Goal: Task Accomplishment & Management: Manage account settings

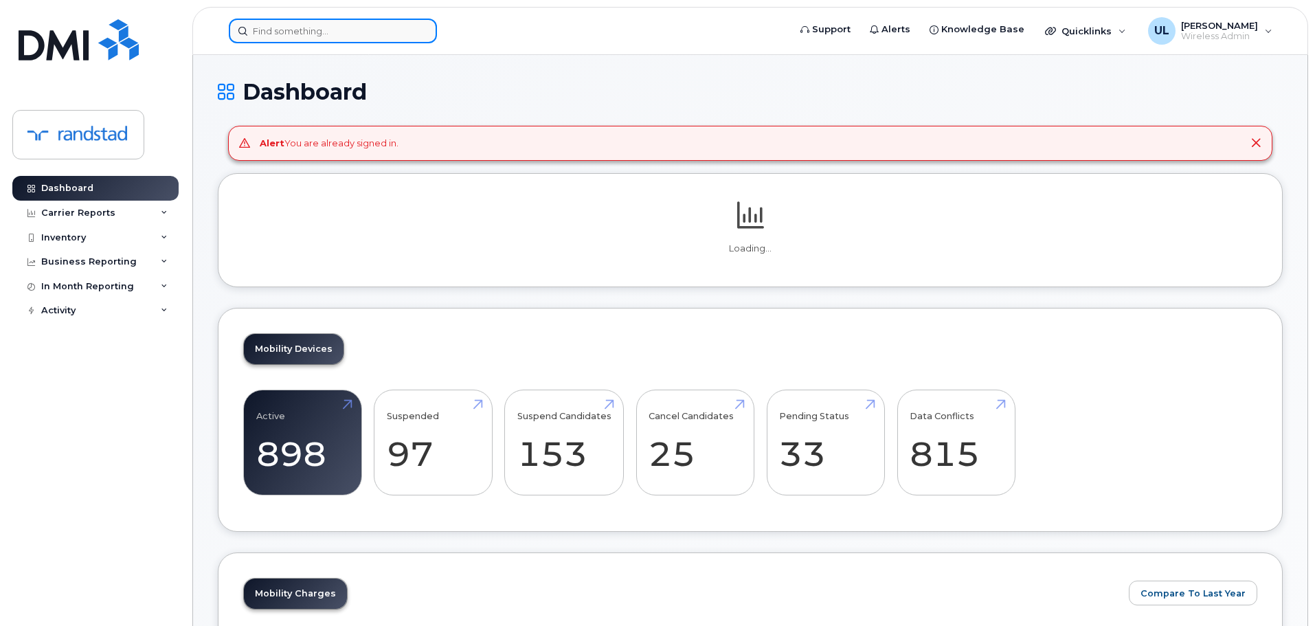
click at [331, 25] on input at bounding box center [333, 31] width 208 height 25
paste input "Nicaragua"
type input "Nicaragua"
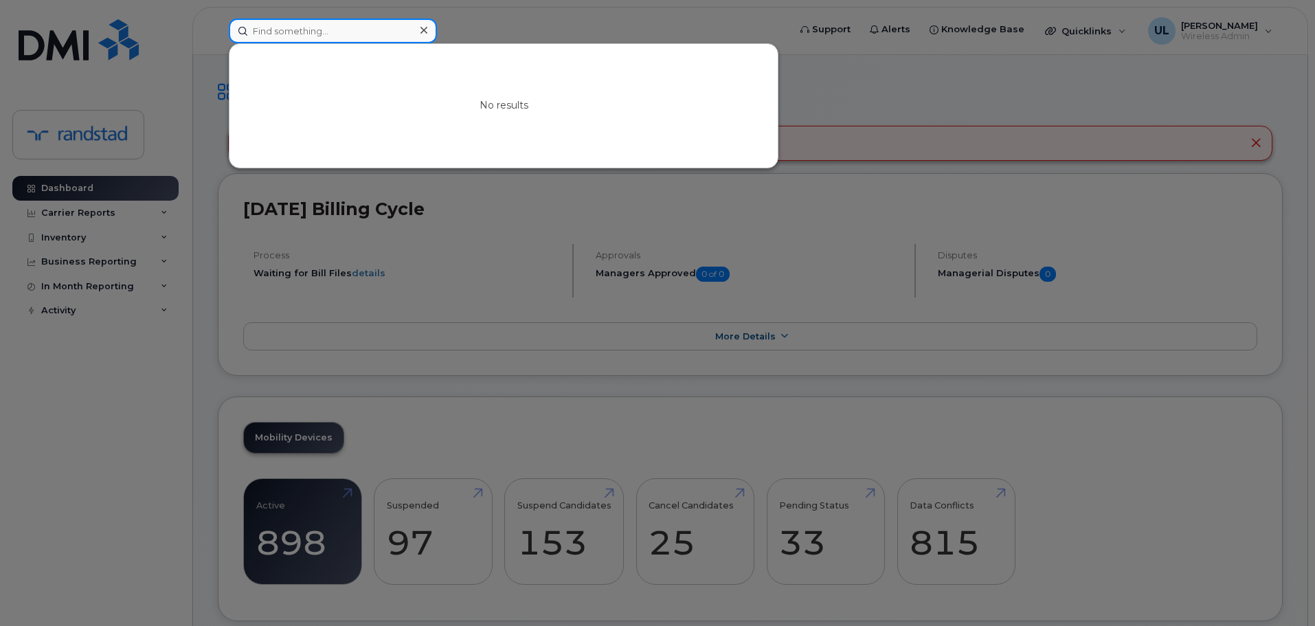
click at [373, 20] on input at bounding box center [333, 31] width 208 height 25
paste input "Paradis"
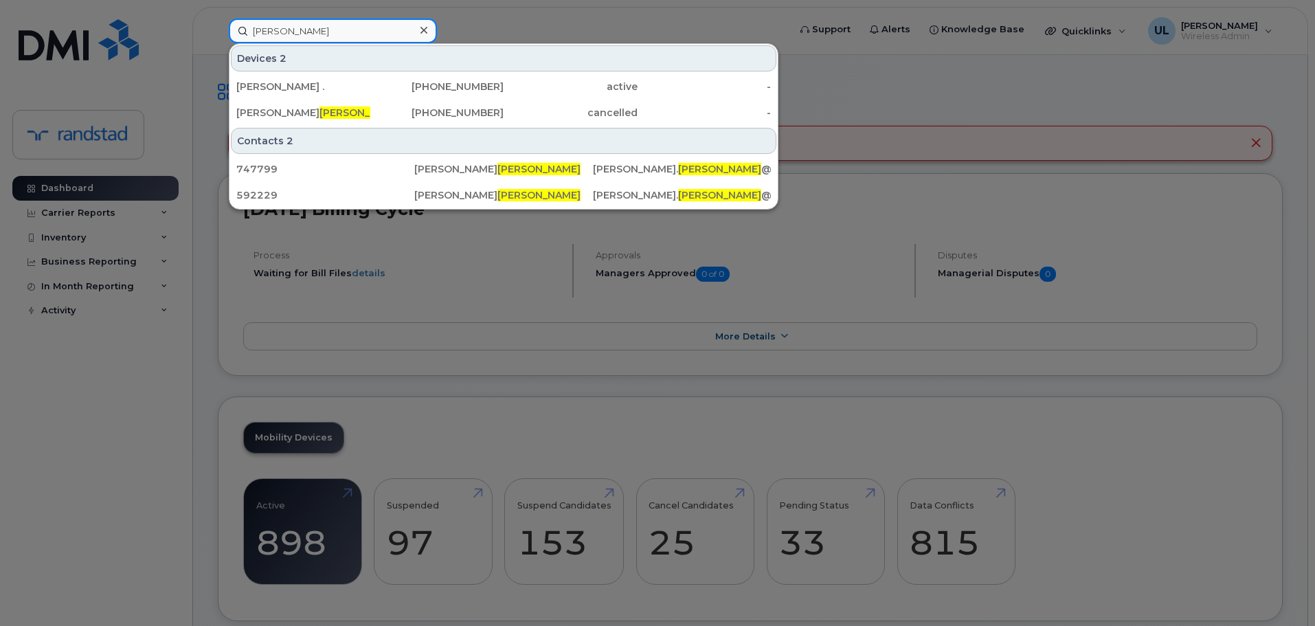
type input "Paradis"
click at [338, 85] on div "Helene ." at bounding box center [303, 87] width 134 height 14
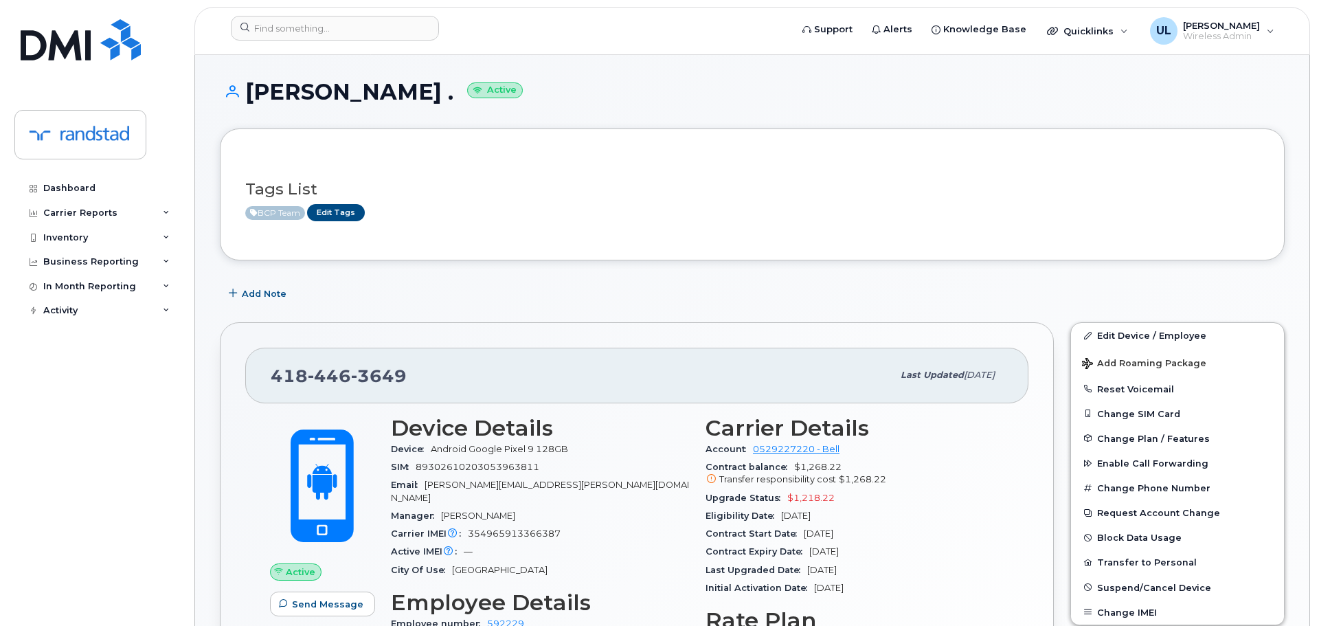
scroll to position [137, 0]
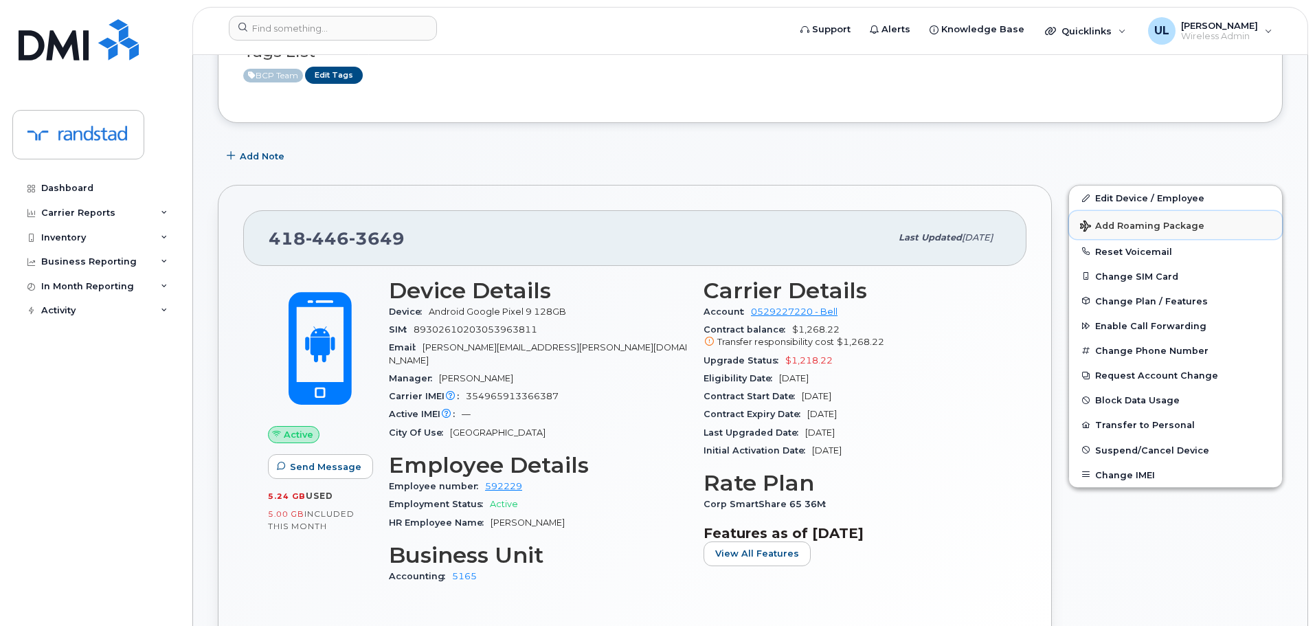
click at [1150, 232] on button "Add Roaming Package" at bounding box center [1175, 225] width 213 height 28
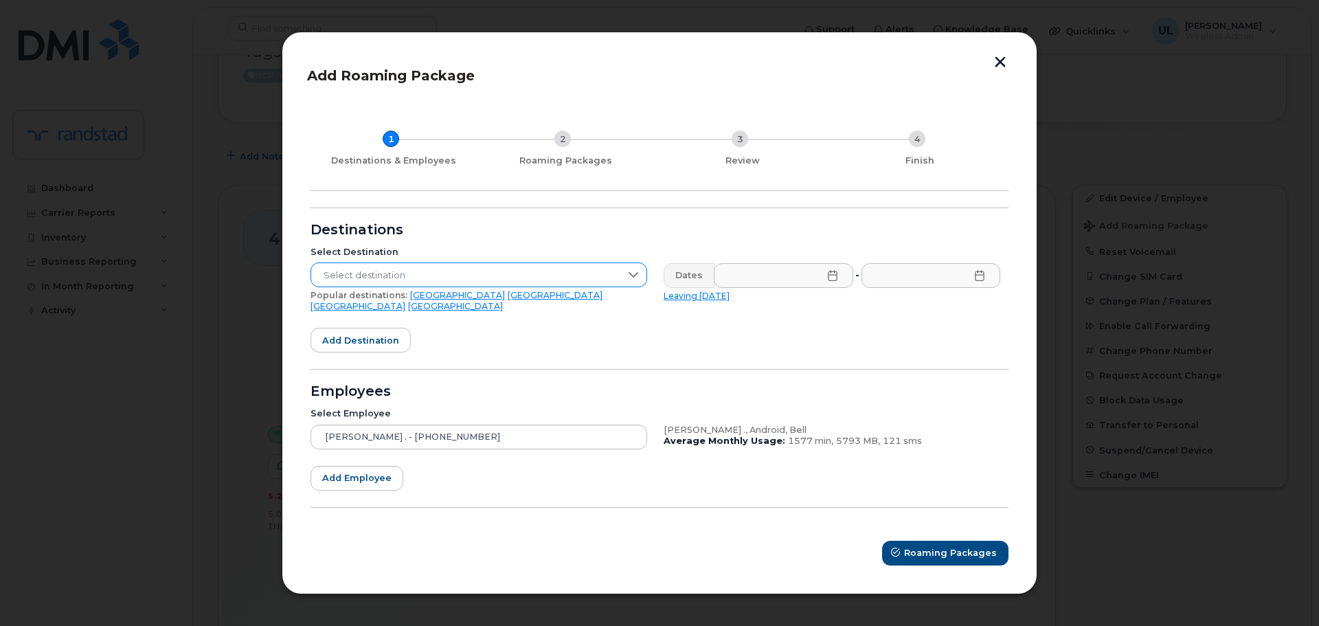
click at [396, 285] on span "Select destination" at bounding box center [465, 275] width 309 height 25
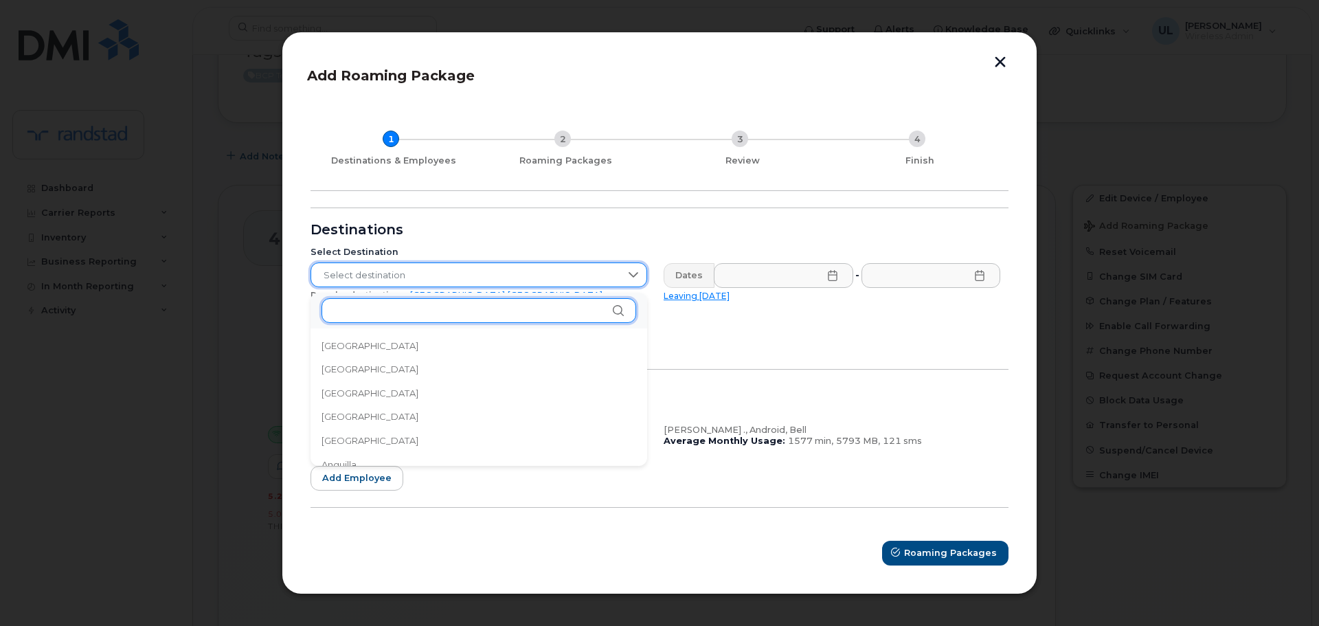
click at [394, 311] on input "text" at bounding box center [479, 310] width 315 height 25
paste input "Nicaragua"
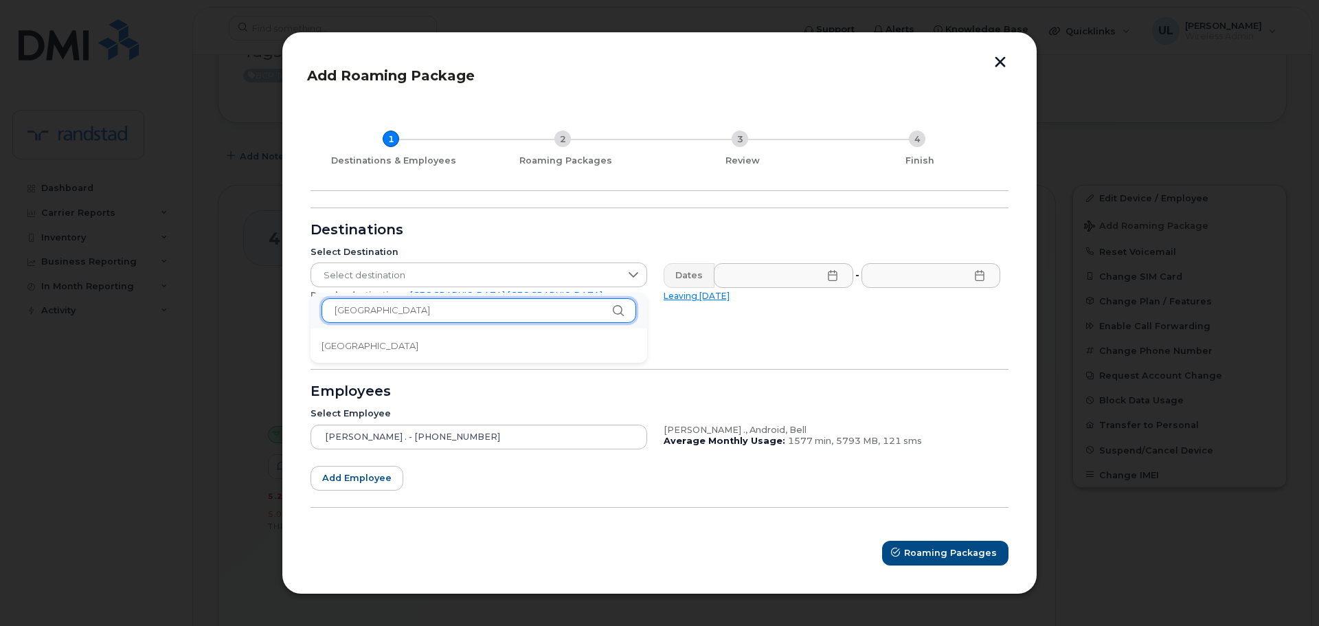
type input "Nicaragua"
click at [384, 341] on li "Nicaragua" at bounding box center [479, 346] width 337 height 24
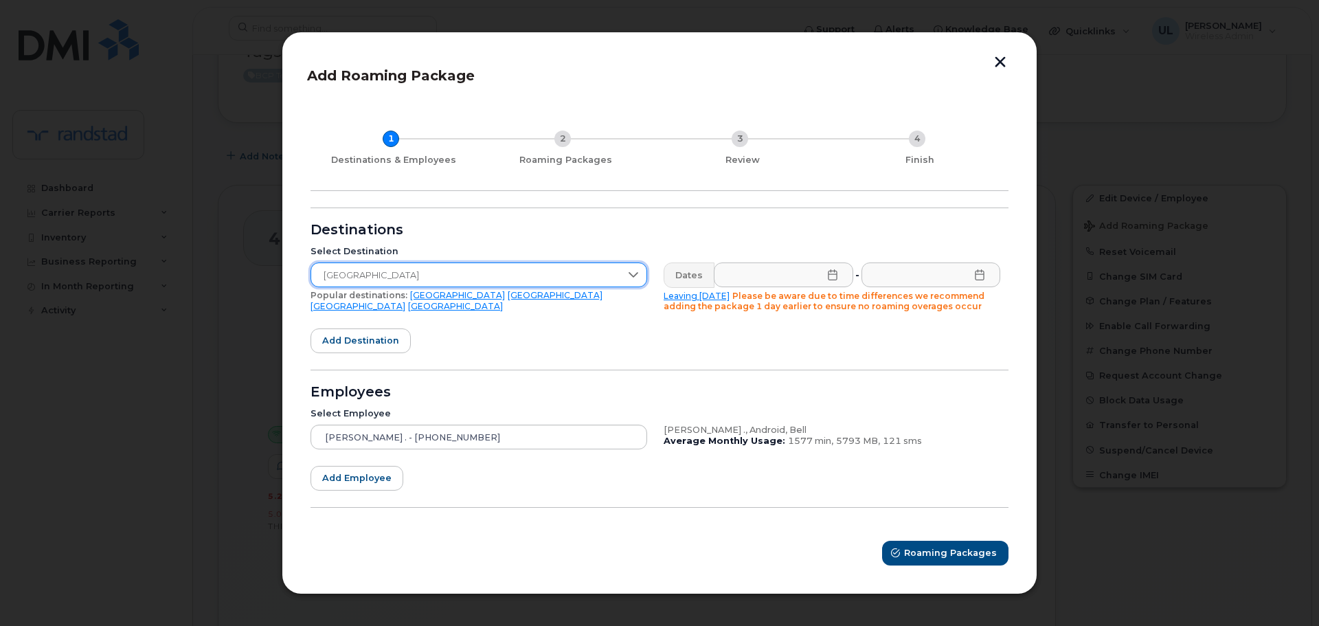
click at [829, 273] on icon at bounding box center [832, 274] width 11 height 11
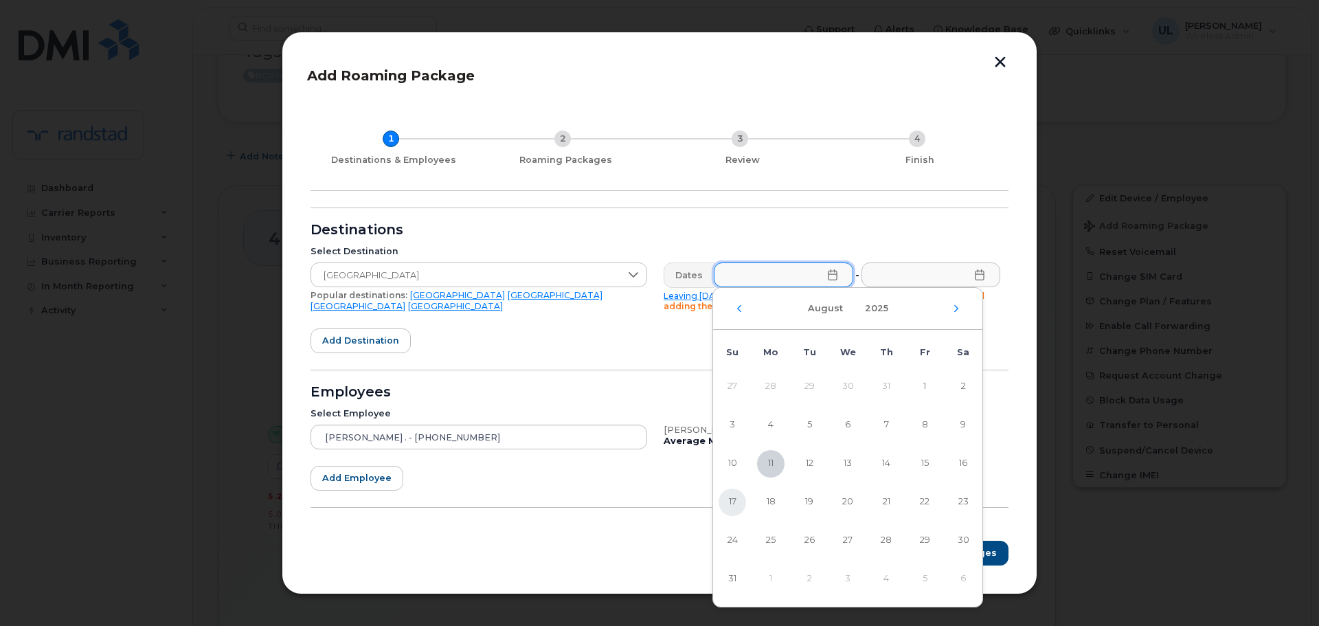
click at [720, 501] on span "17" at bounding box center [732, 501] width 27 height 27
type input "08/17/2025"
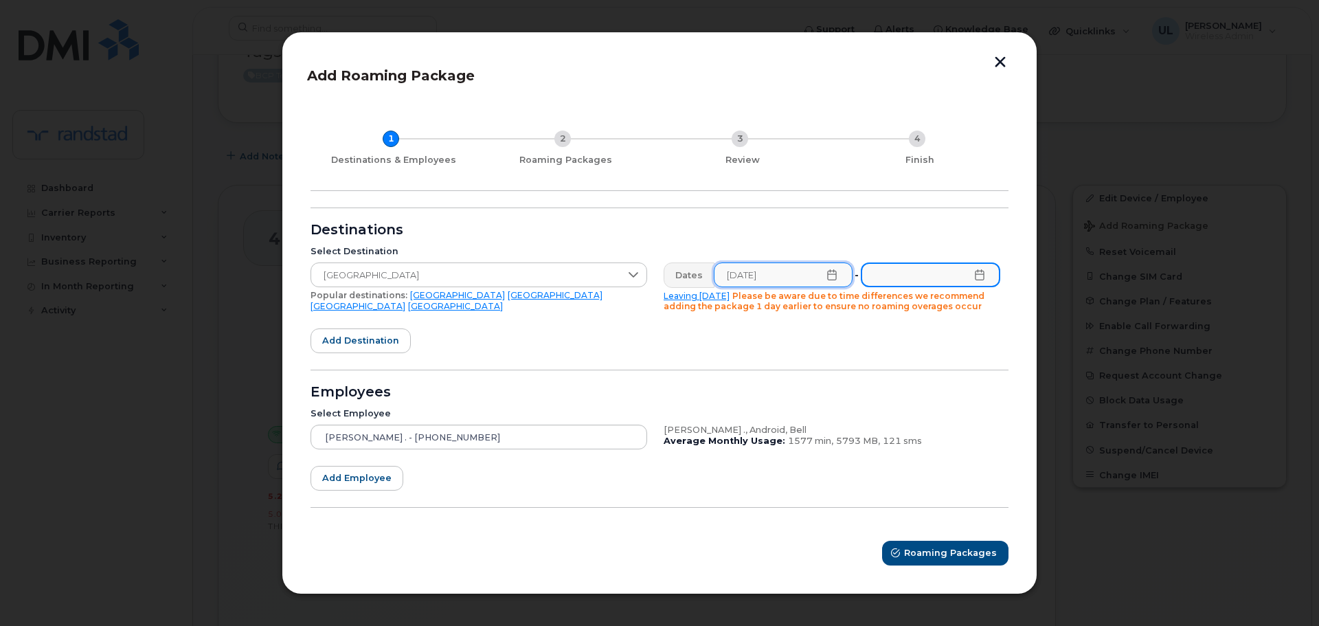
click at [973, 274] on input "text" at bounding box center [930, 274] width 139 height 25
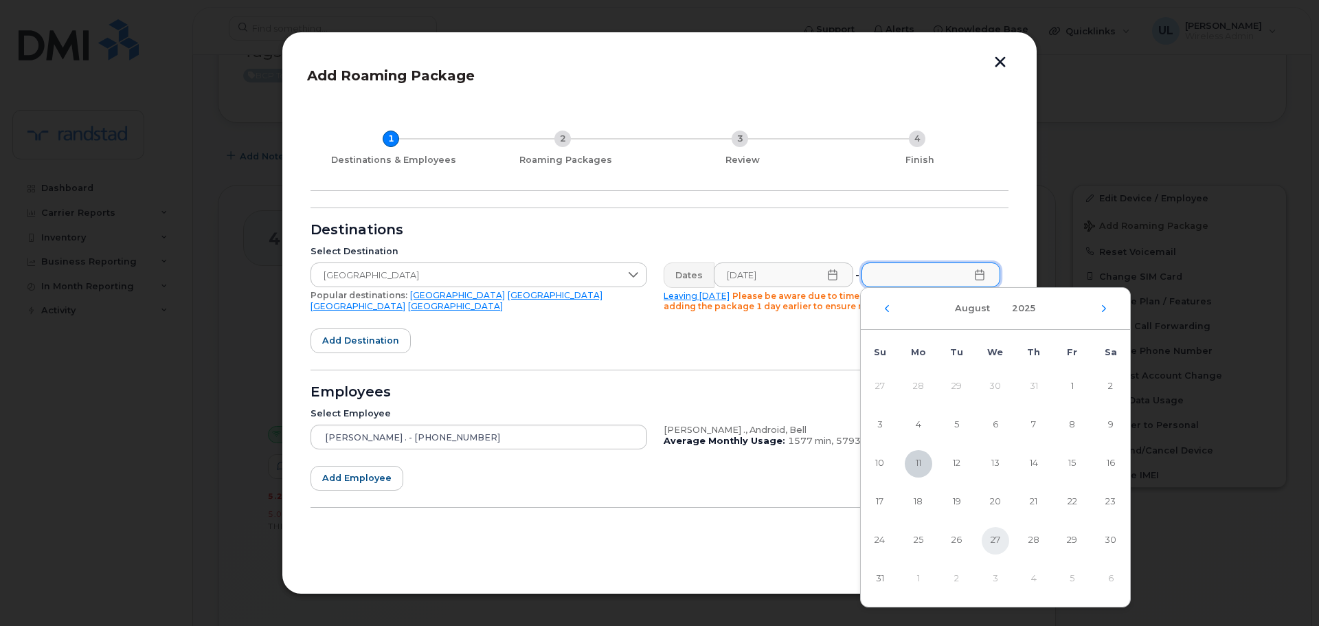
click at [1000, 537] on span "27" at bounding box center [995, 540] width 27 height 27
type input "08/27/2025"
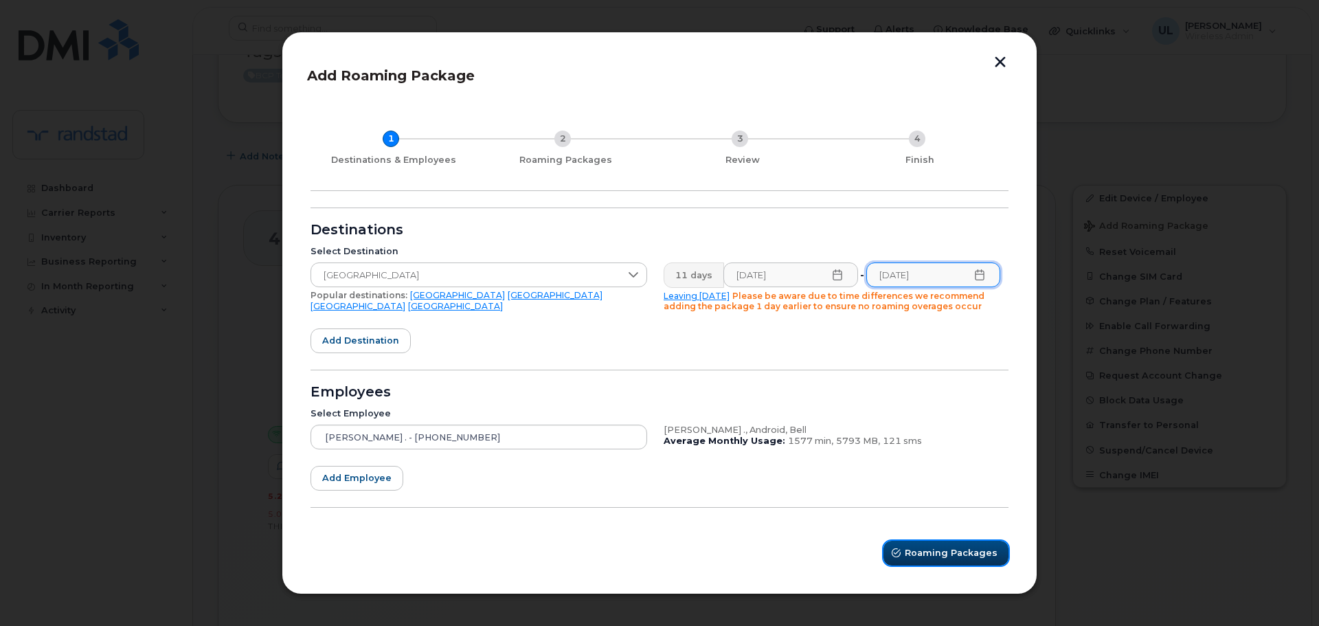
click at [939, 553] on span "Roaming Packages" at bounding box center [951, 552] width 93 height 13
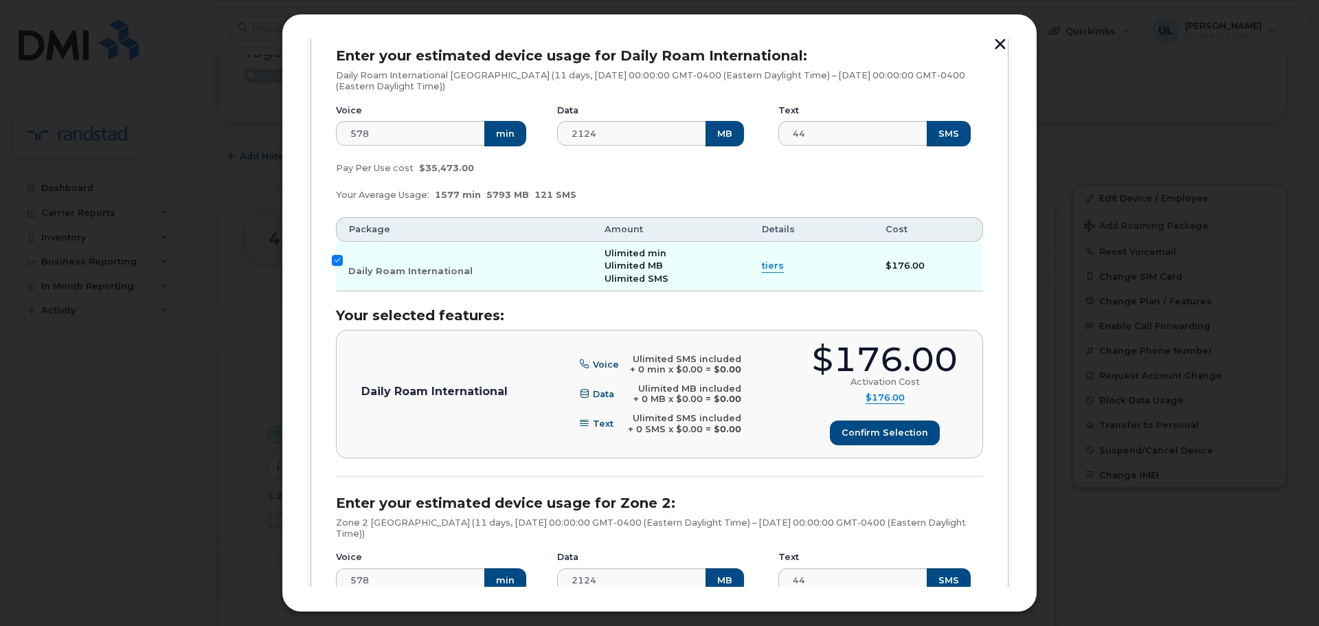
scroll to position [412, 0]
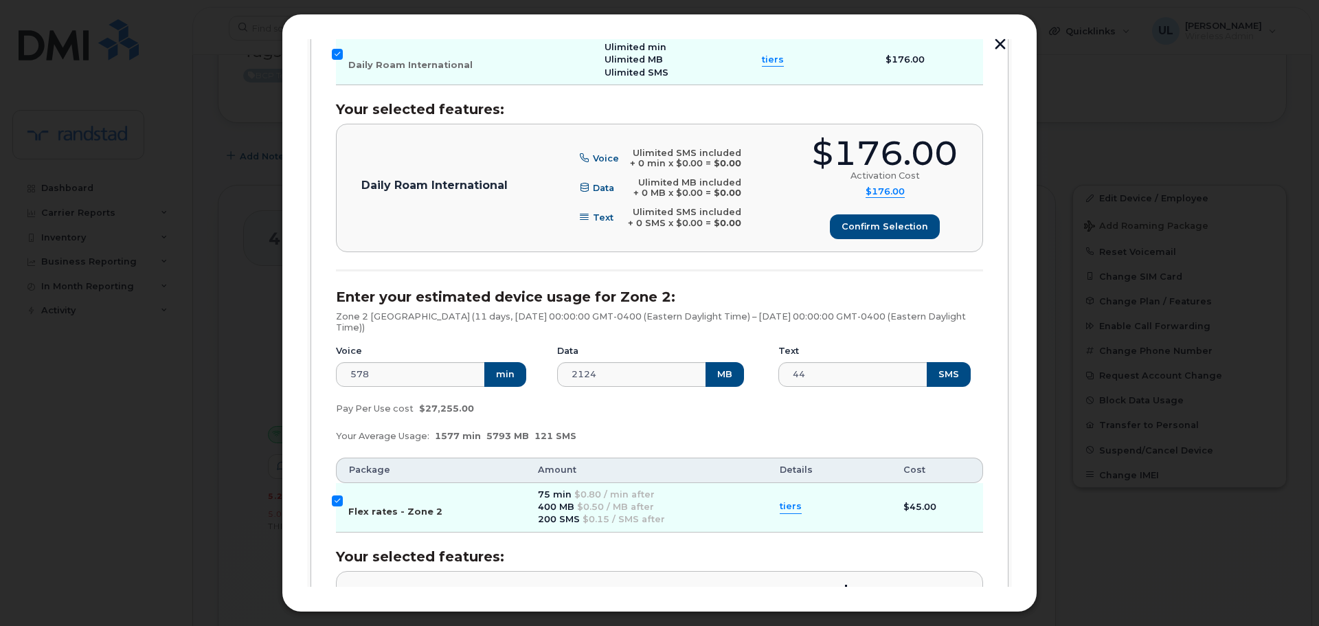
click at [396, 506] on label "Flex rates - Zone 2" at bounding box center [395, 506] width 94 height 22
click at [343, 506] on input "Flex rates - Zone 2" at bounding box center [337, 500] width 11 height 11
checkbox input "false"
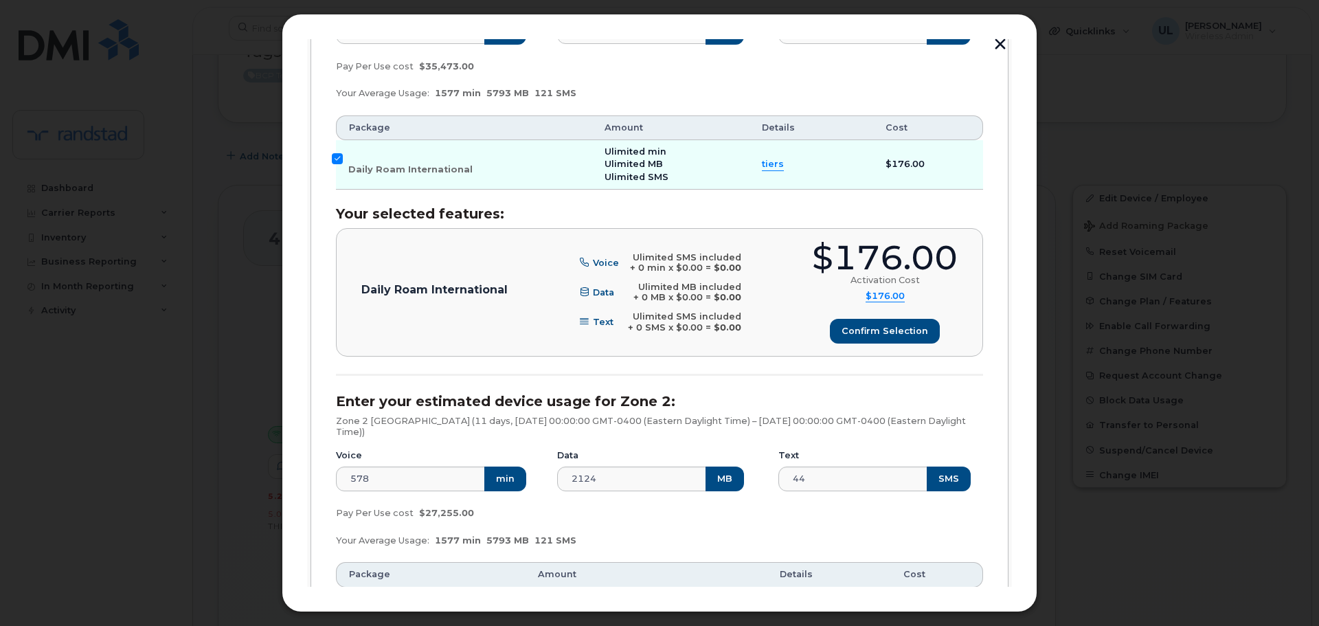
scroll to position [206, 0]
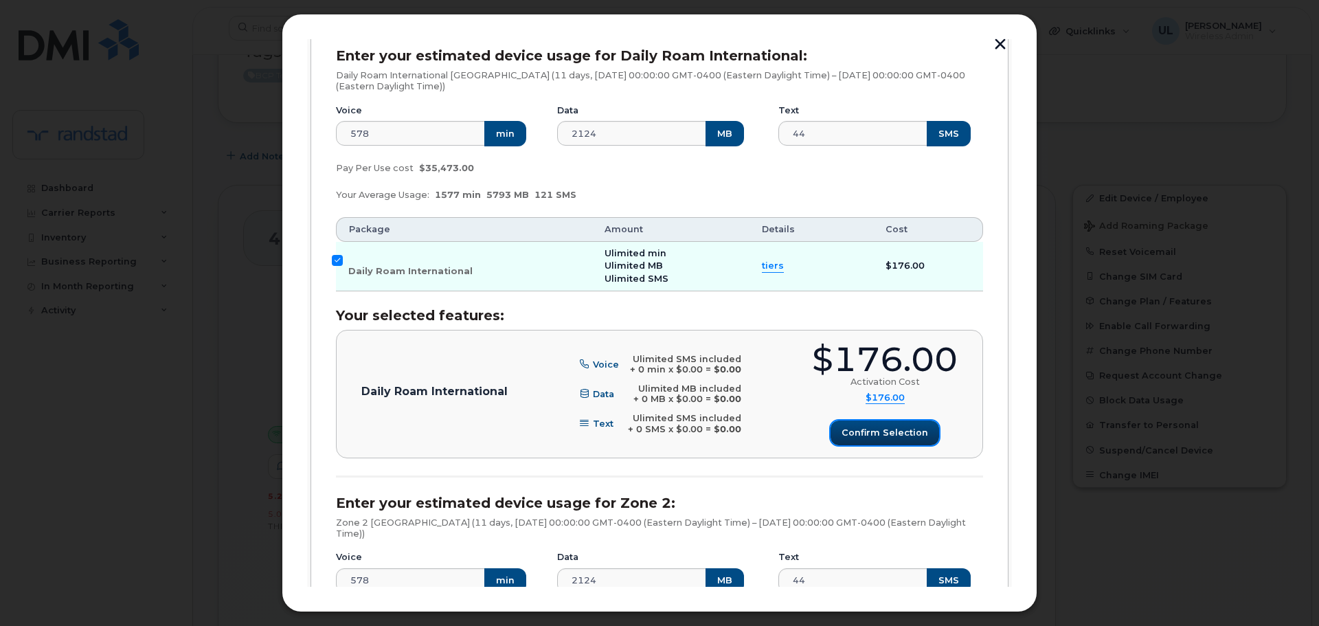
click at [855, 433] on span "Confirm selection" at bounding box center [885, 432] width 87 height 13
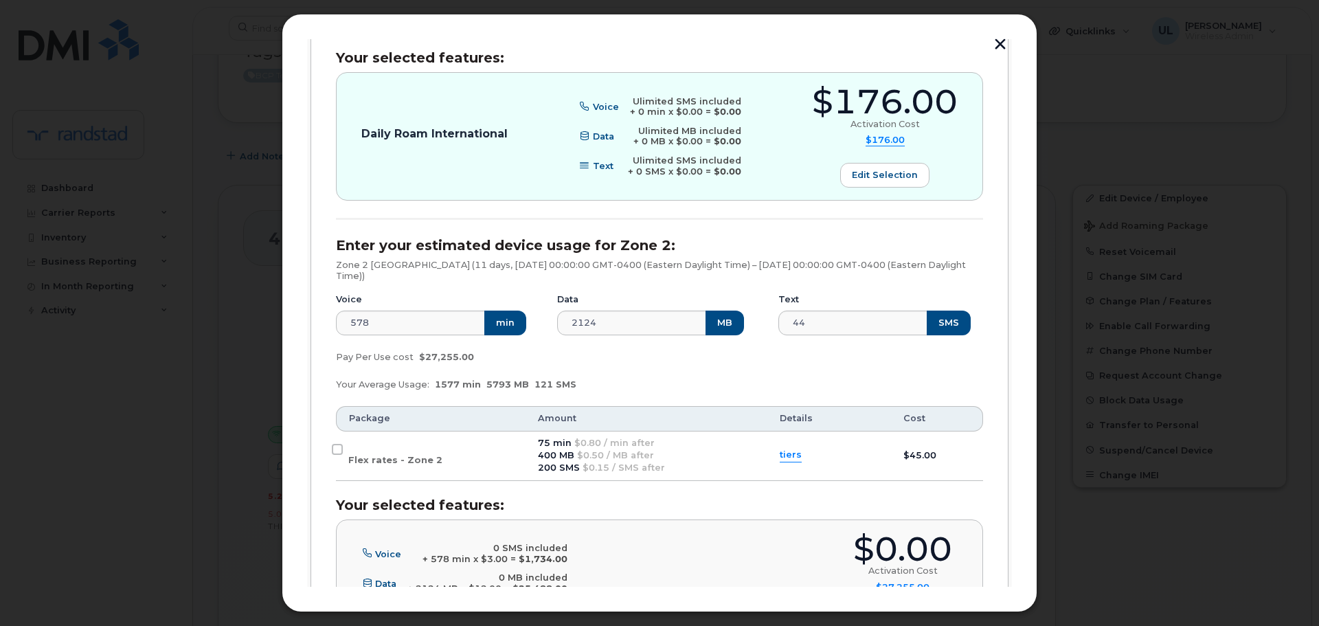
scroll to position [624, 0]
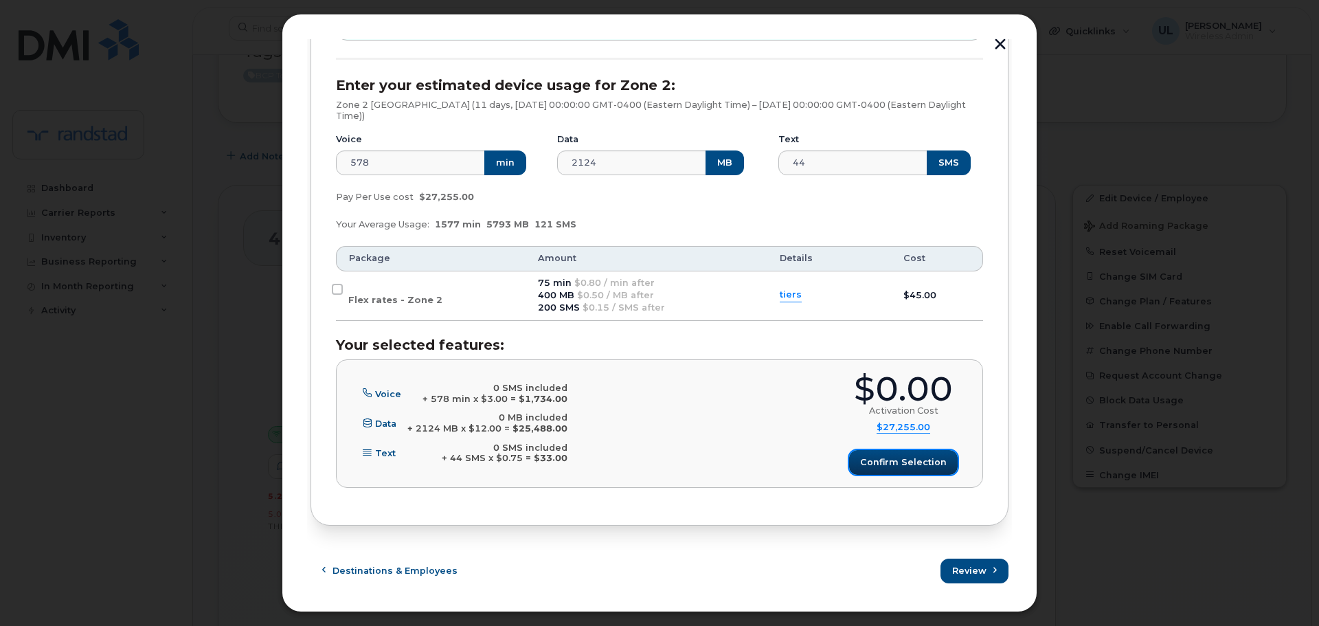
click at [909, 464] on span "Confirm selection" at bounding box center [903, 461] width 87 height 13
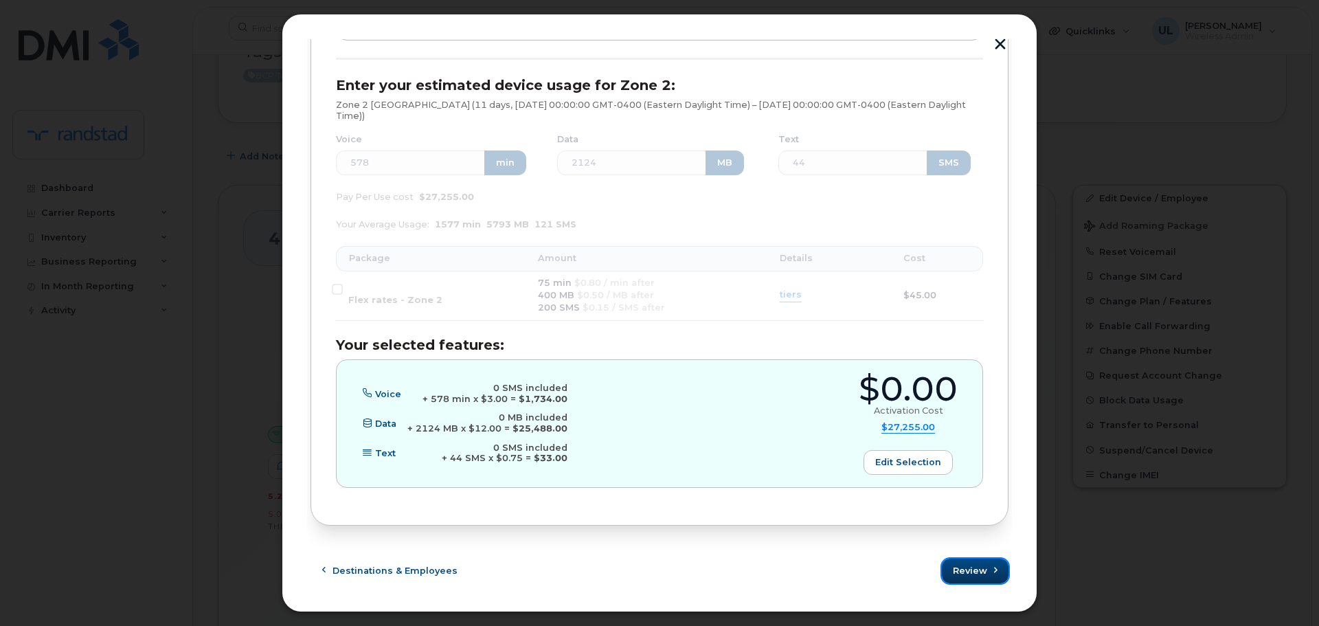
click at [975, 577] on span "Review" at bounding box center [970, 570] width 34 height 13
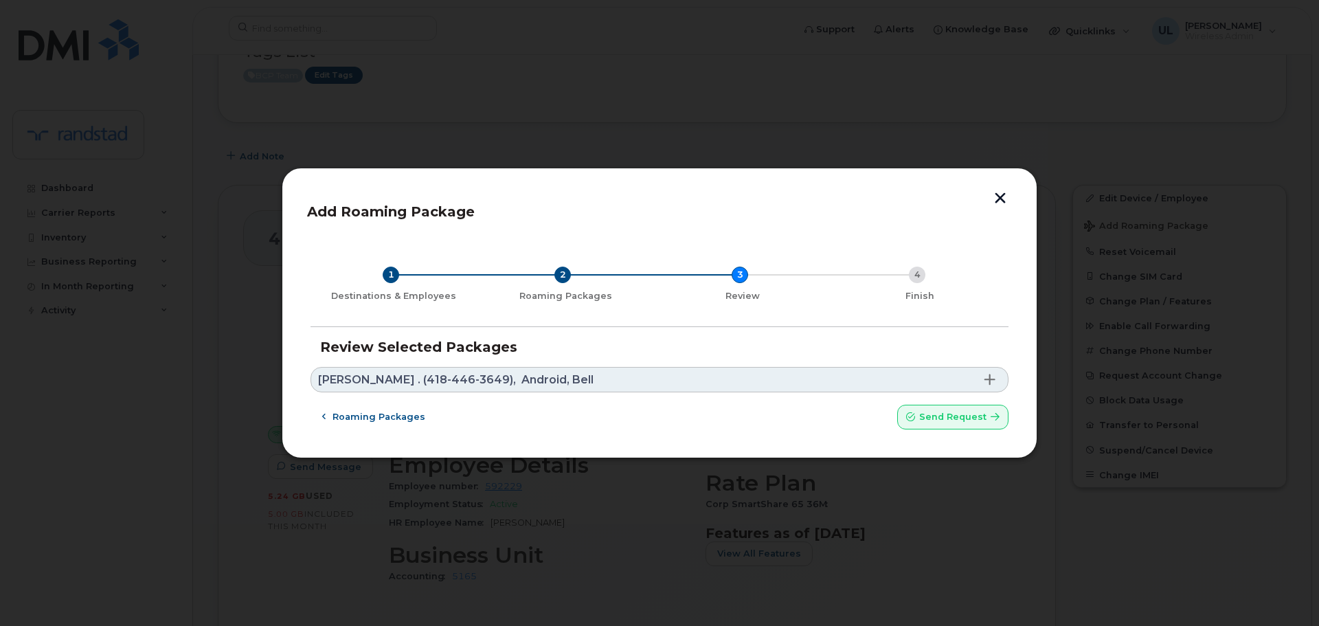
click at [883, 390] on link "Helene . (418-446-3649), Android, Bell" at bounding box center [660, 379] width 698 height 25
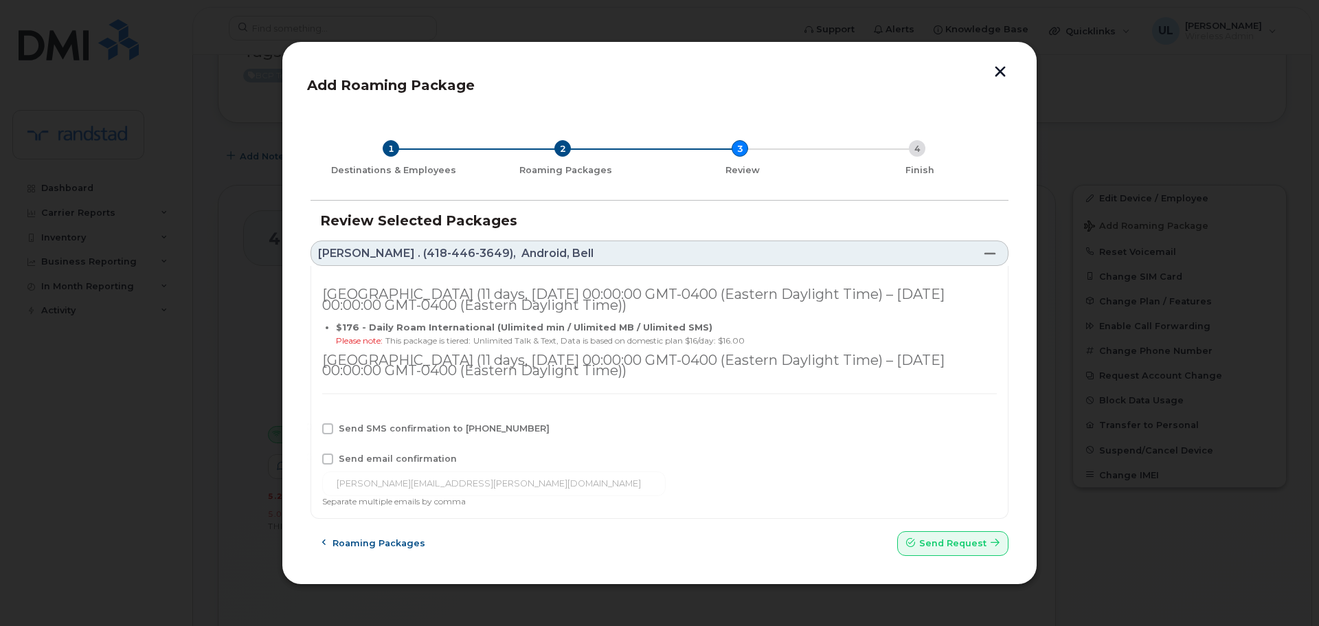
click at [390, 427] on span "Send SMS confirmation to 418-446-3649" at bounding box center [444, 428] width 211 height 10
click at [313, 427] on input "Send SMS confirmation to 418-446-3649" at bounding box center [309, 426] width 7 height 7
checkbox input "true"
click at [938, 551] on button "Send request" at bounding box center [952, 543] width 111 height 25
click at [370, 533] on button "Roaming packages" at bounding box center [374, 543] width 126 height 25
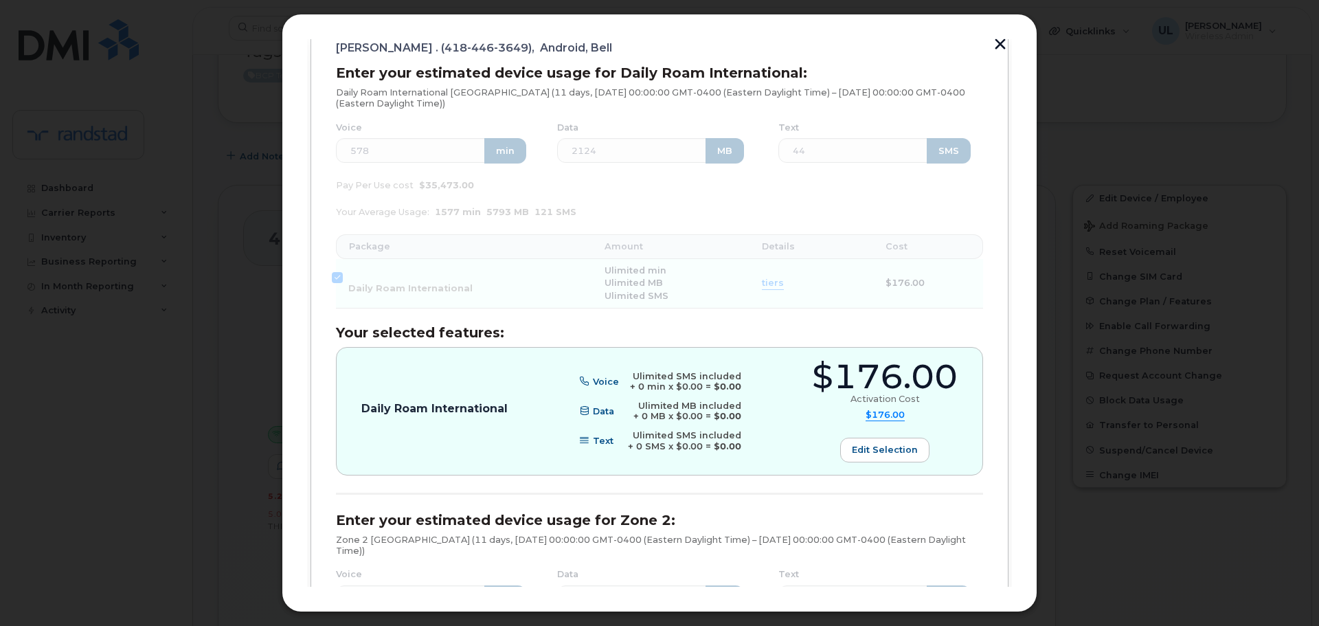
scroll to position [412, 0]
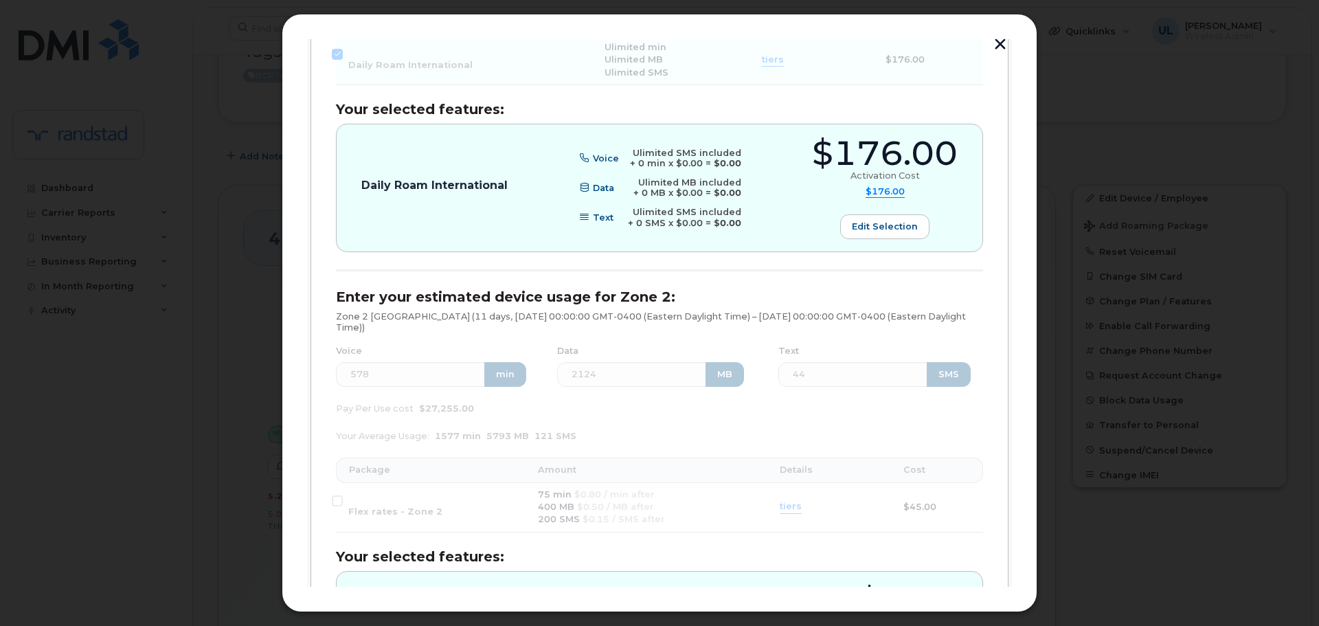
click at [897, 143] on div "$176.00" at bounding box center [885, 154] width 146 height 34
copy div "$176.00"
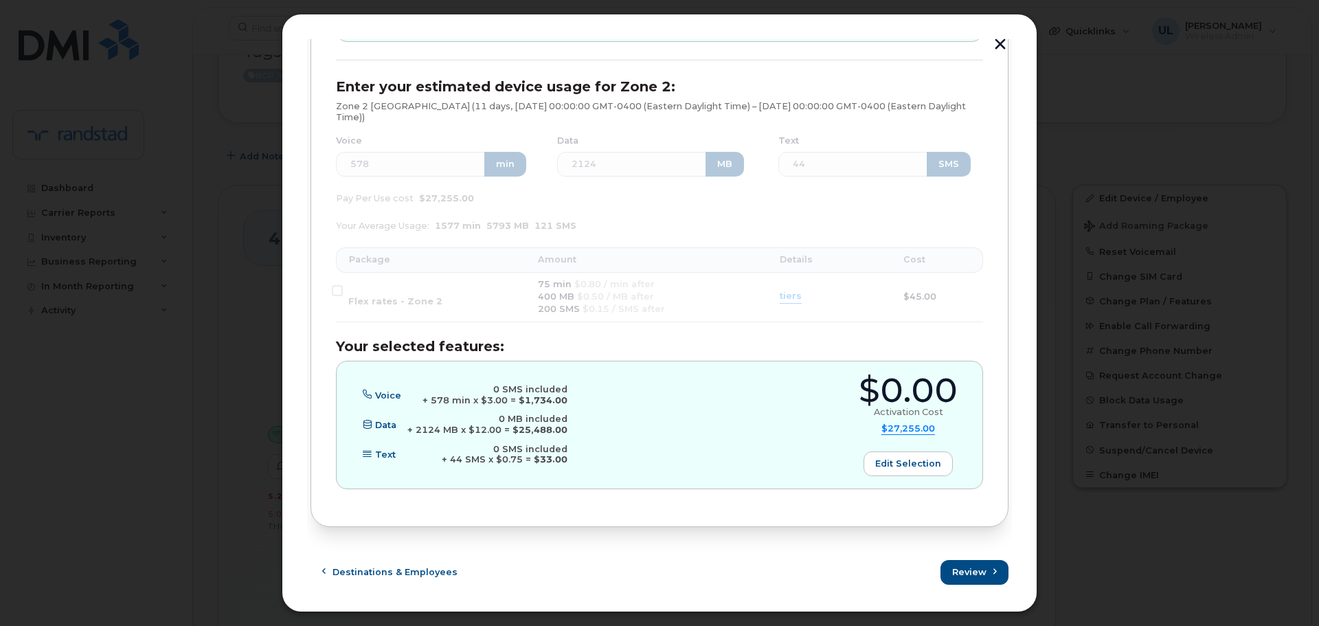
scroll to position [624, 0]
click at [961, 568] on span "Review" at bounding box center [970, 570] width 34 height 13
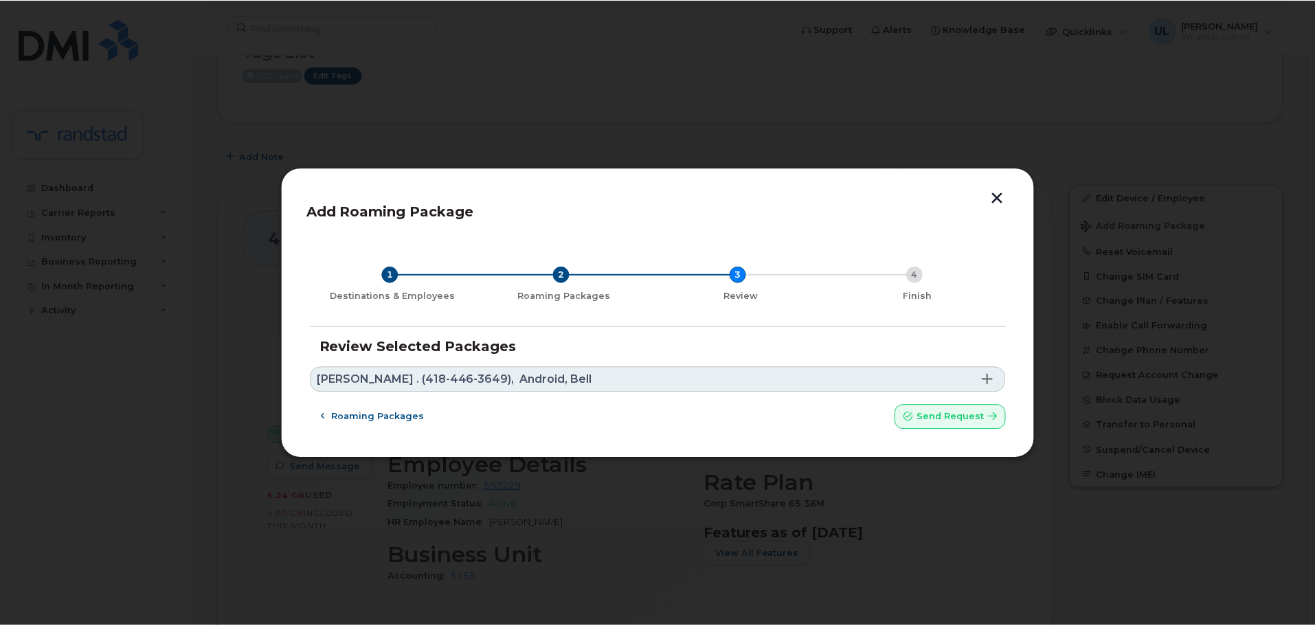
scroll to position [0, 0]
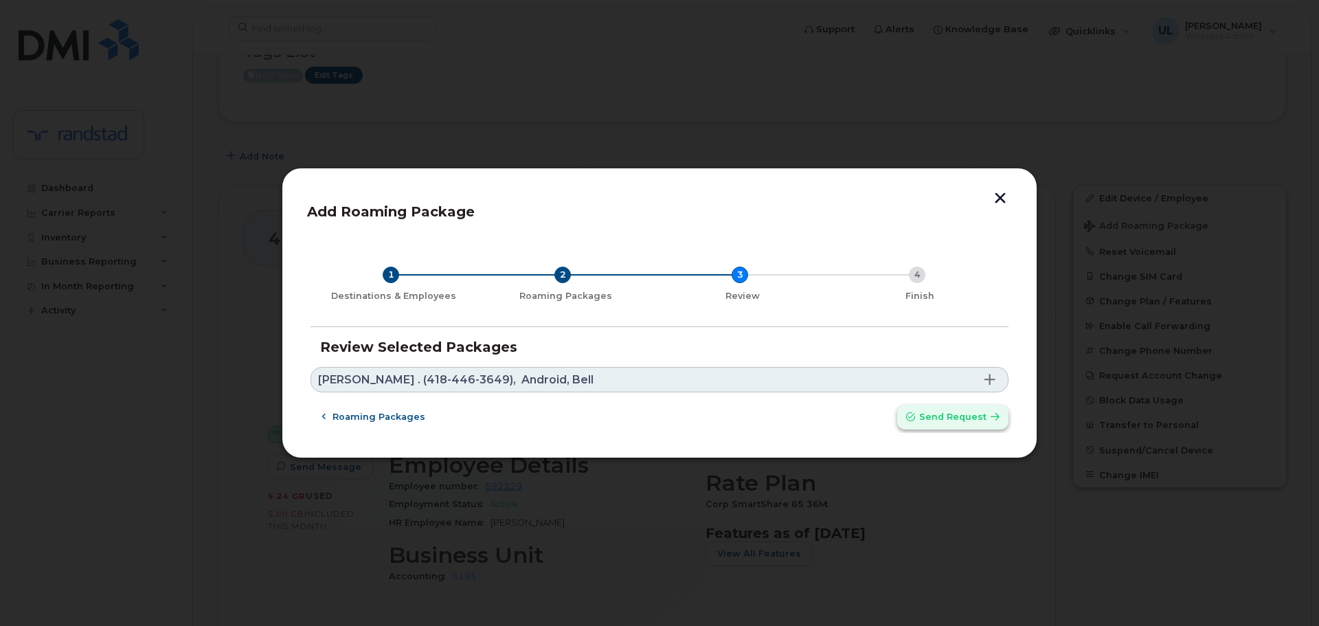
click at [926, 405] on button "Send request" at bounding box center [952, 417] width 111 height 25
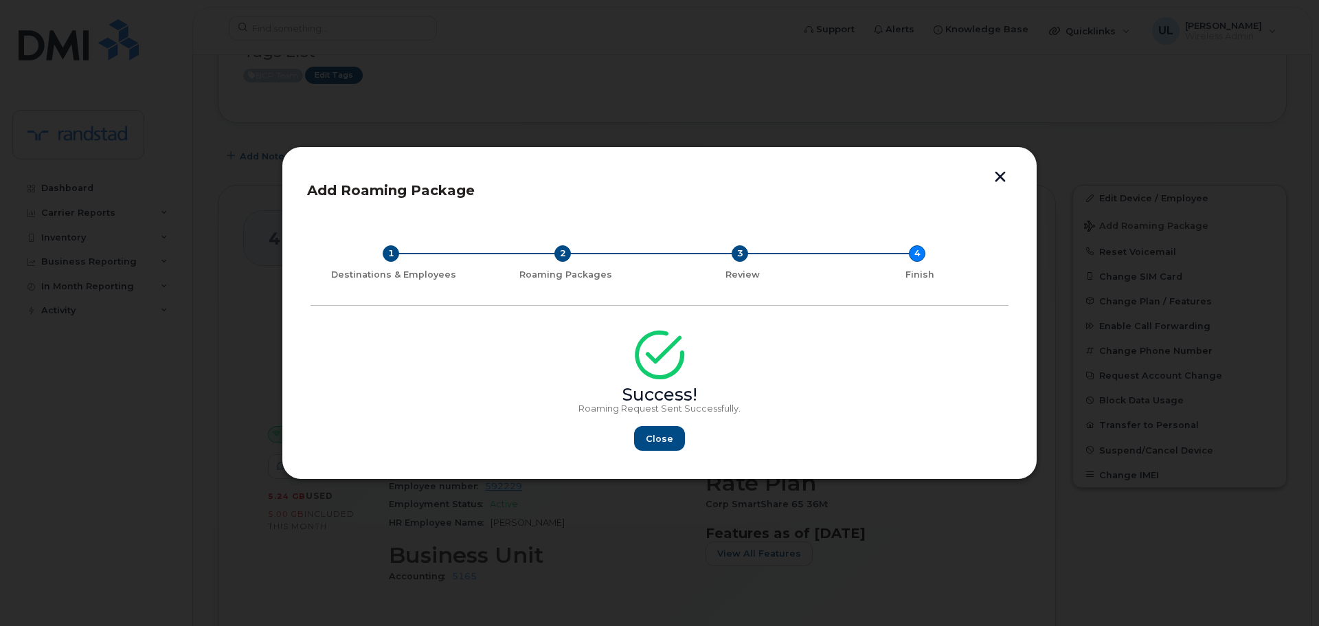
click at [1002, 172] on button "button" at bounding box center [1000, 178] width 21 height 14
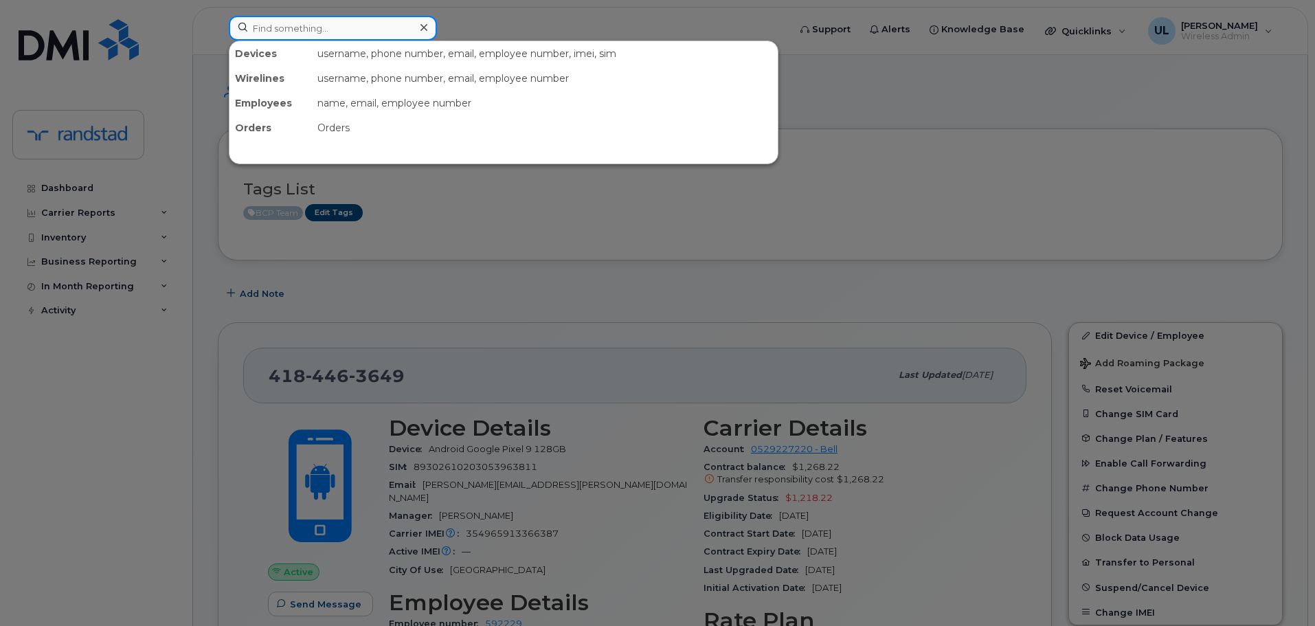
click at [363, 17] on input at bounding box center [333, 28] width 208 height 25
paste input "Plawiuk"
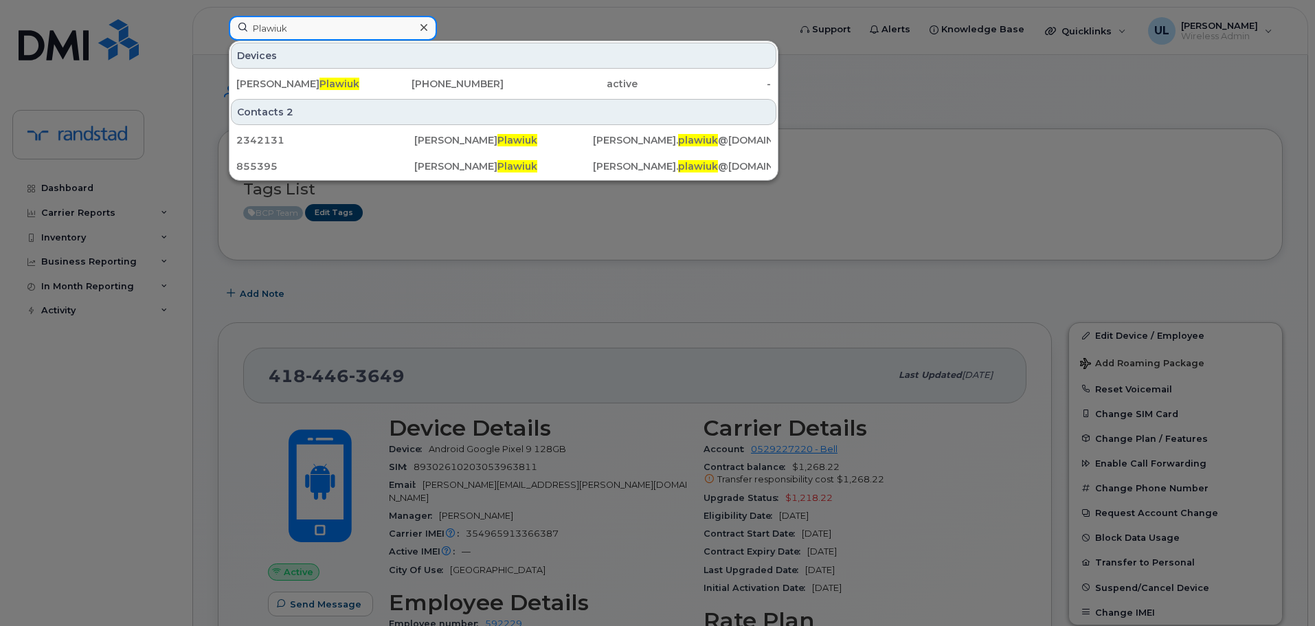
type input "Plawiuk"
click at [349, 91] on div "Shauna Plawiuk" at bounding box center [303, 83] width 134 height 25
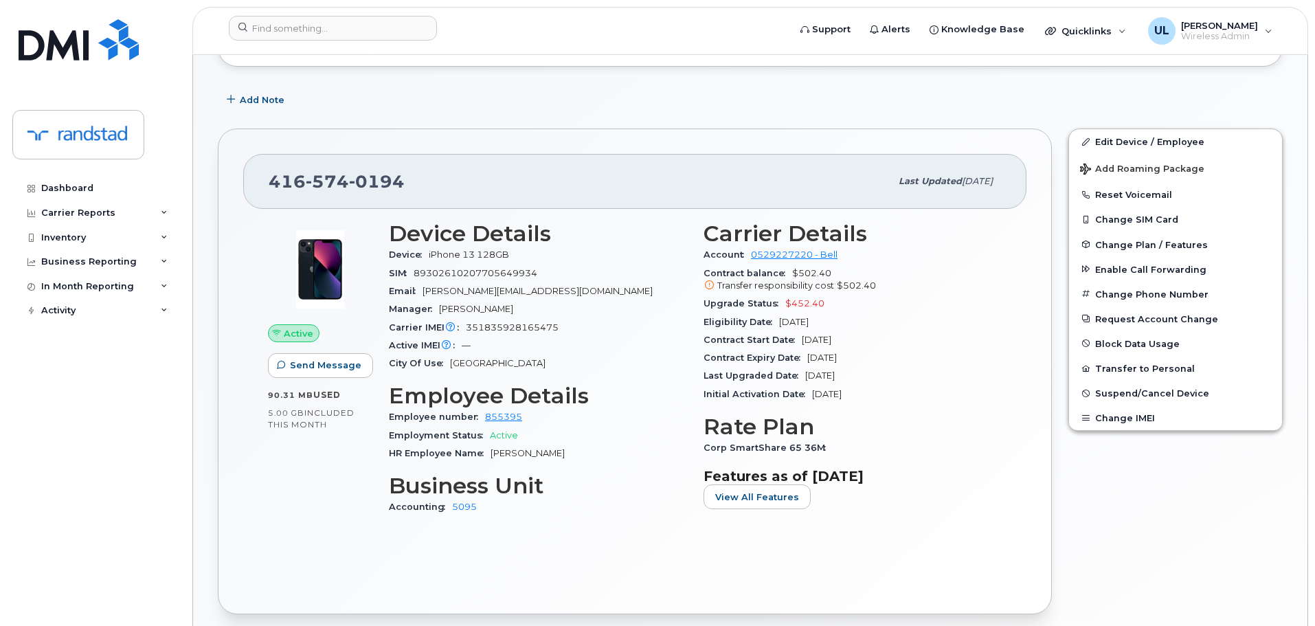
scroll to position [194, 0]
click at [1136, 392] on span "Suspend/Cancel Device" at bounding box center [1152, 393] width 114 height 10
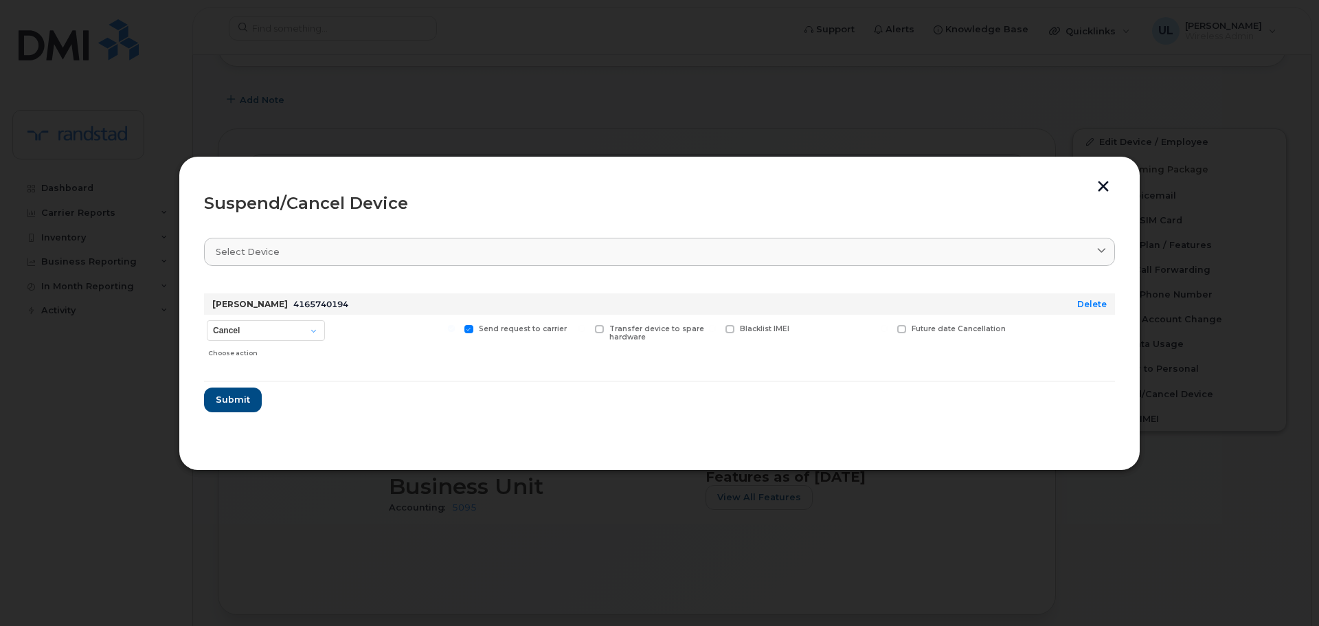
click at [934, 328] on span "Future date Cancellation" at bounding box center [959, 328] width 94 height 9
click at [888, 328] on input "Future date Cancellation" at bounding box center [884, 328] width 7 height 7
checkbox input "true"
click at [249, 337] on select "Cancel Suspend - Extend Suspension Suspend - Reduced Rate Suspend - Full Rate S…" at bounding box center [266, 330] width 118 height 21
select select "[object Object]"
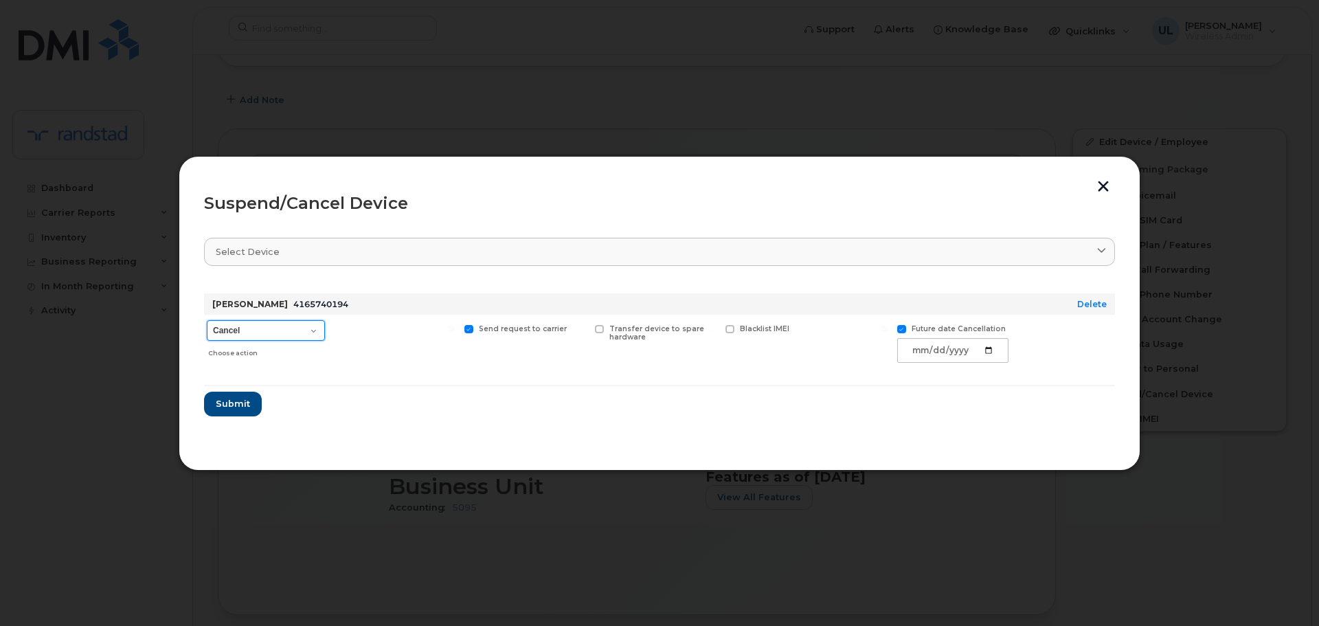
click at [207, 320] on select "Cancel Suspend - Extend Suspension Suspend - Reduced Rate Suspend - Full Rate S…" at bounding box center [266, 330] width 118 height 21
click at [997, 353] on input "date" at bounding box center [952, 350] width 111 height 25
click at [993, 350] on input "date" at bounding box center [952, 350] width 111 height 25
type input "2025-08-25"
click at [587, 427] on section "Select device Type first three symbols or more Shauna Plawiuk 4165740194 Delete…" at bounding box center [659, 335] width 911 height 220
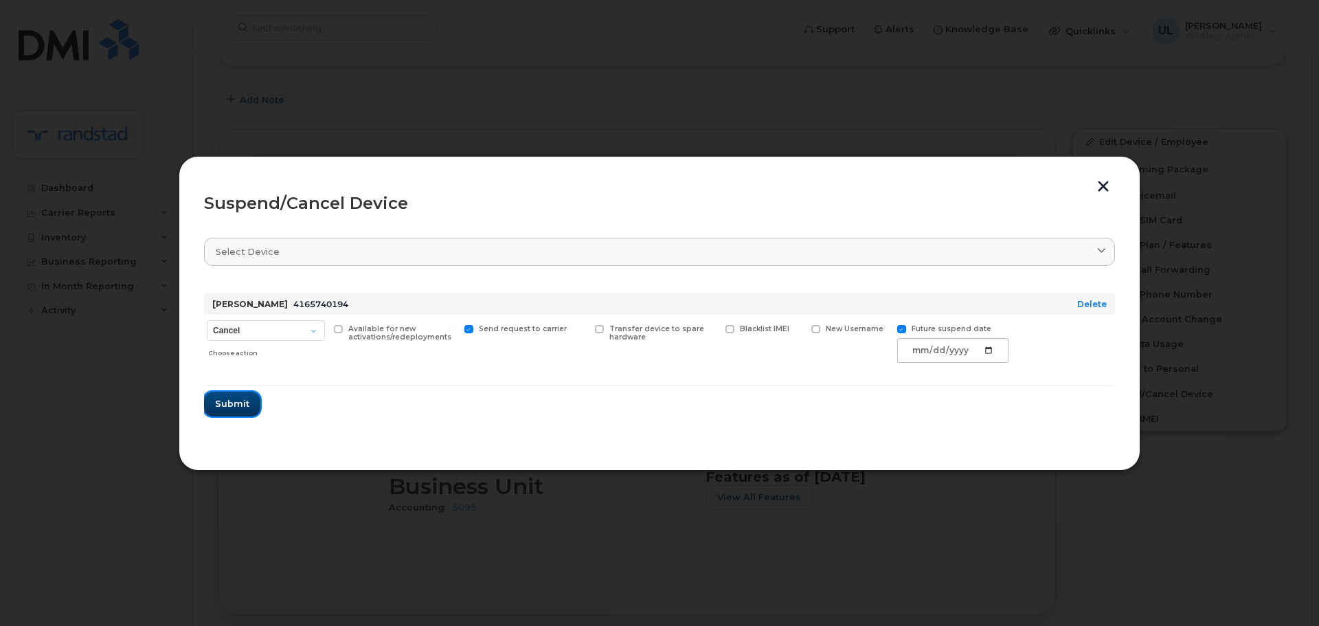
click at [239, 409] on span "Submit" at bounding box center [232, 403] width 34 height 13
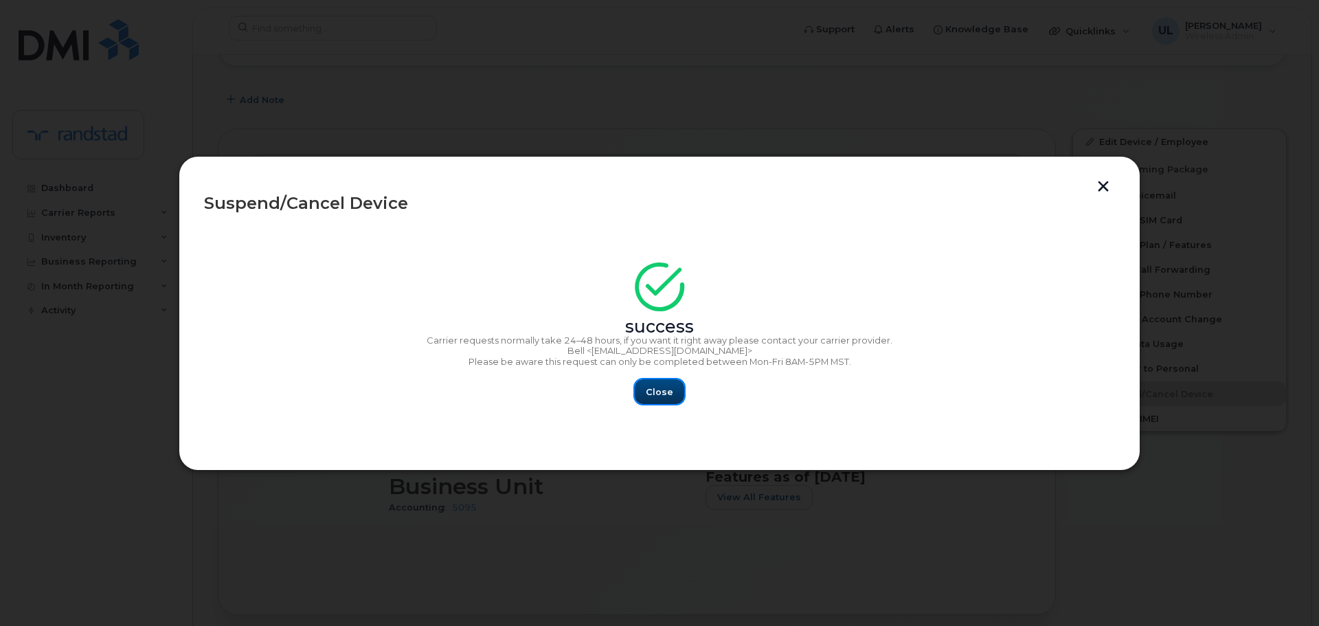
click at [658, 396] on span "Close" at bounding box center [659, 391] width 27 height 13
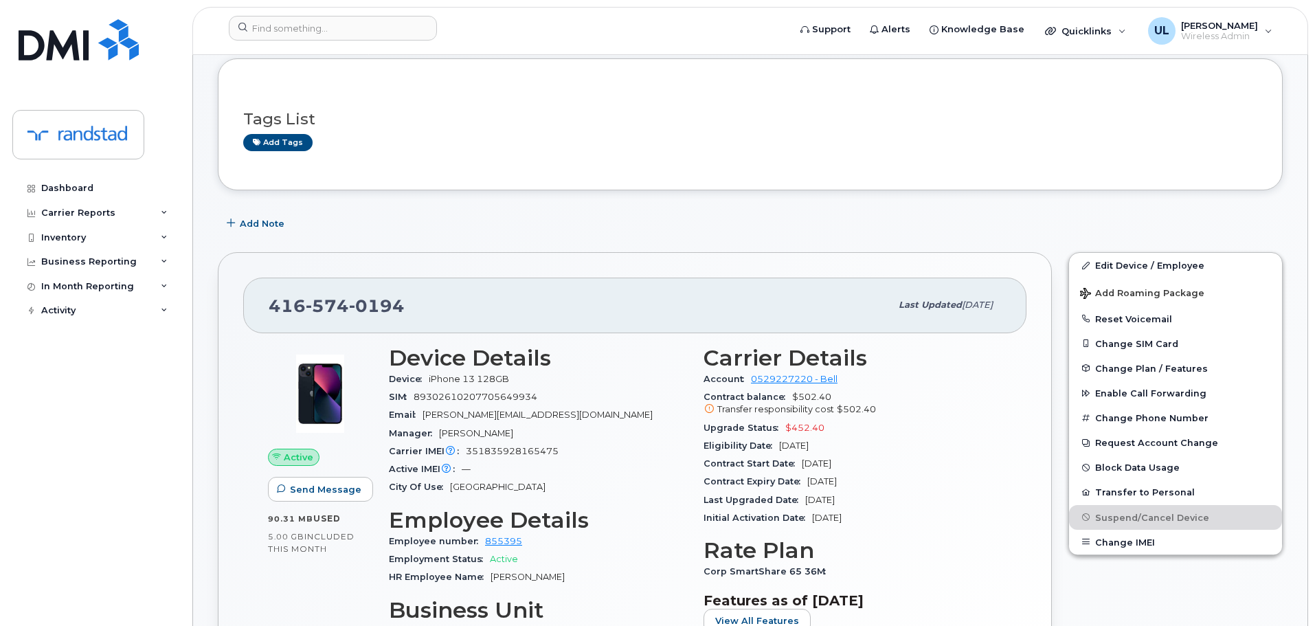
scroll to position [0, 0]
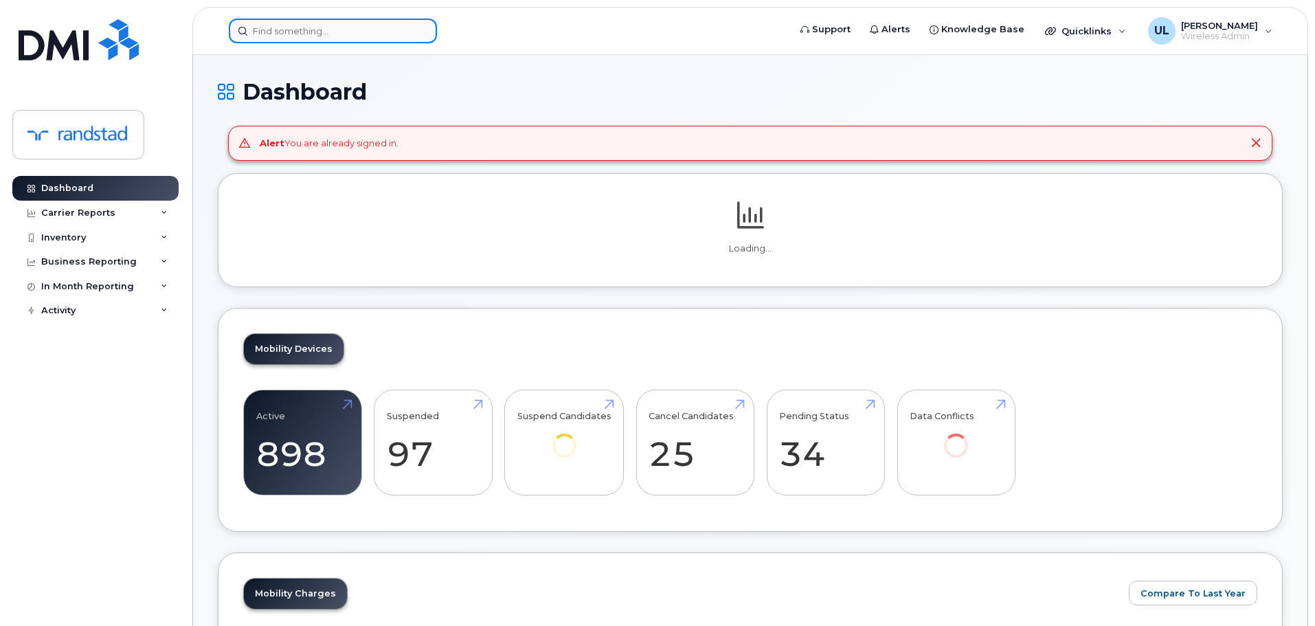
drag, startPoint x: 0, startPoint y: 0, endPoint x: 339, endPoint y: 43, distance: 342.1
click at [339, 38] on input at bounding box center [333, 31] width 208 height 25
paste input "Plawiuk"
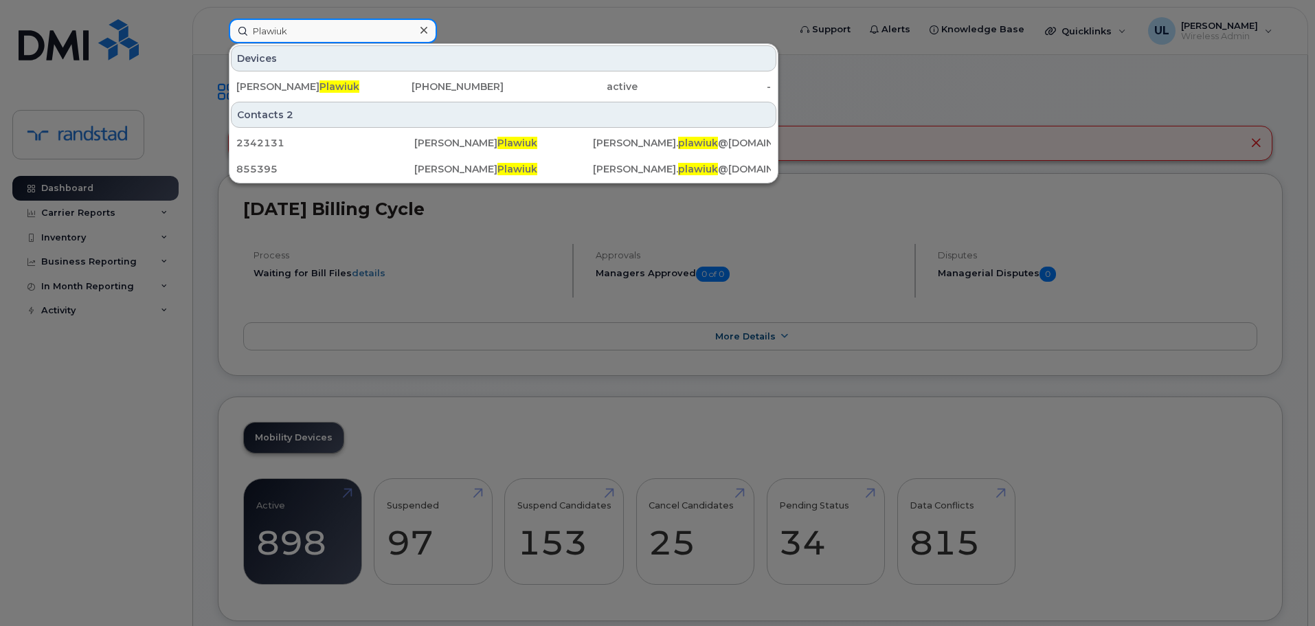
type input "Plawiuk"
click at [352, 91] on div "Shauna Plawiuk" at bounding box center [303, 87] width 134 height 14
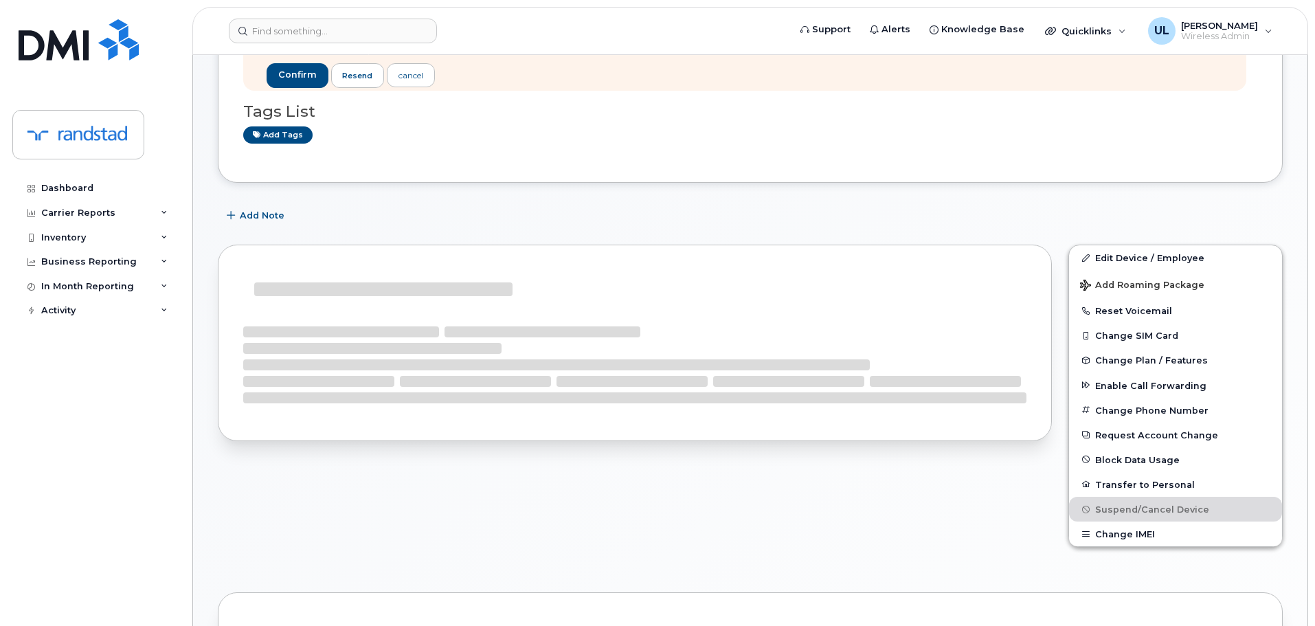
scroll to position [275, 0]
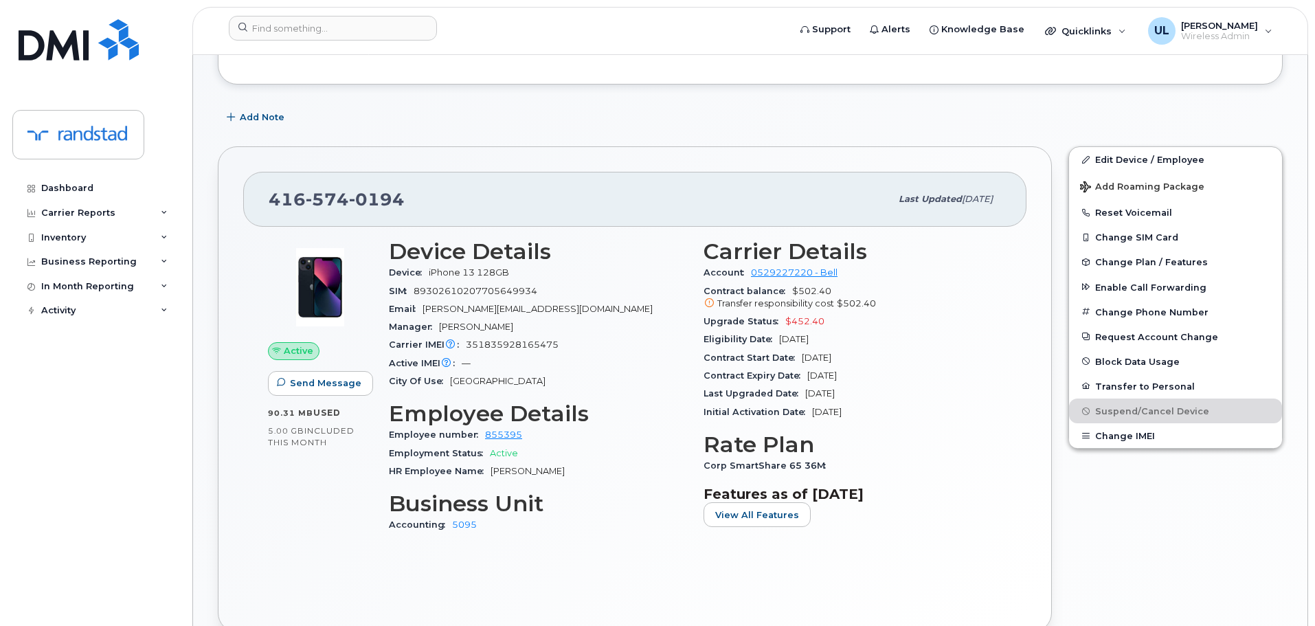
click at [499, 339] on span "351835928165475" at bounding box center [512, 344] width 93 height 10
copy span "351835928165475"
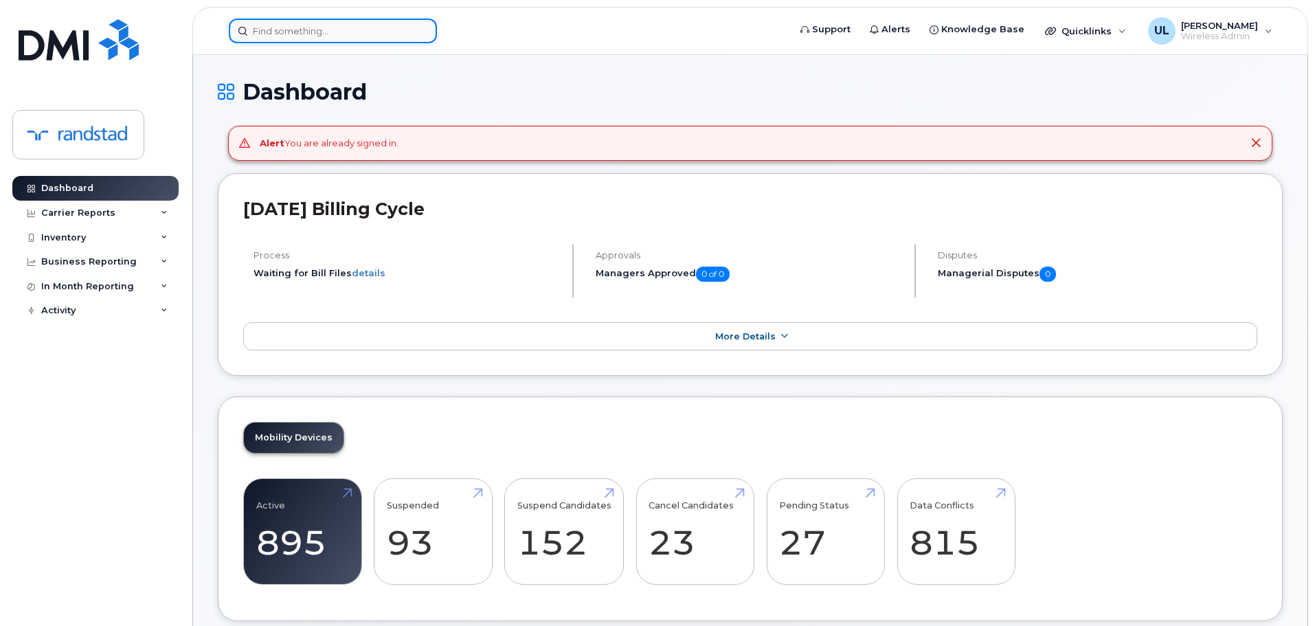
click at [363, 41] on input at bounding box center [333, 31] width 208 height 25
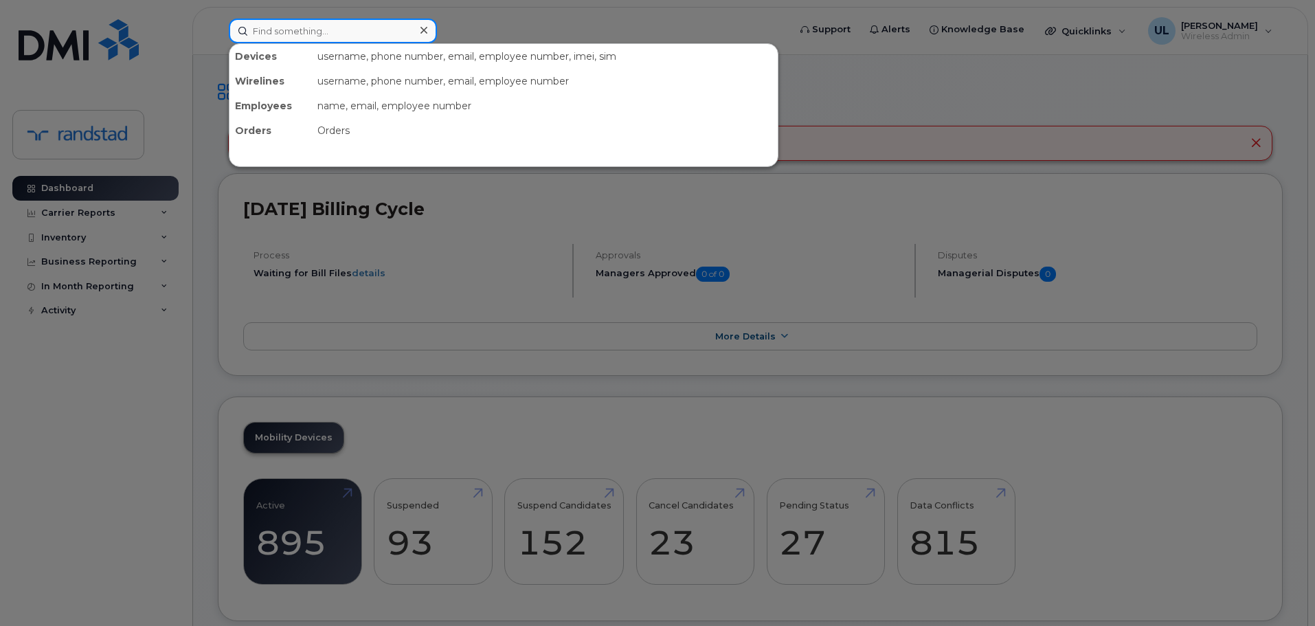
paste input "[PERSON_NAME]"
click at [361, 41] on input at bounding box center [333, 31] width 208 height 25
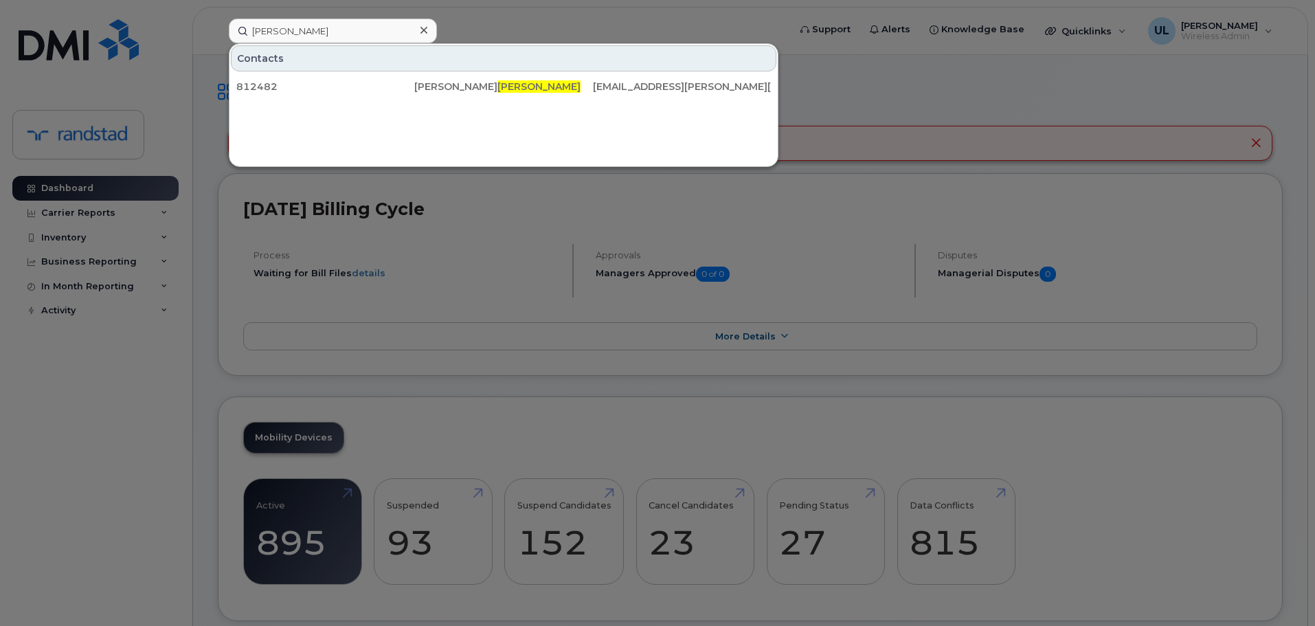
click at [352, 86] on div "812482" at bounding box center [325, 87] width 178 height 14
click at [439, 38] on div at bounding box center [657, 313] width 1315 height 626
click at [403, 33] on input "Méthot" at bounding box center [333, 31] width 208 height 25
paste input "Claire"
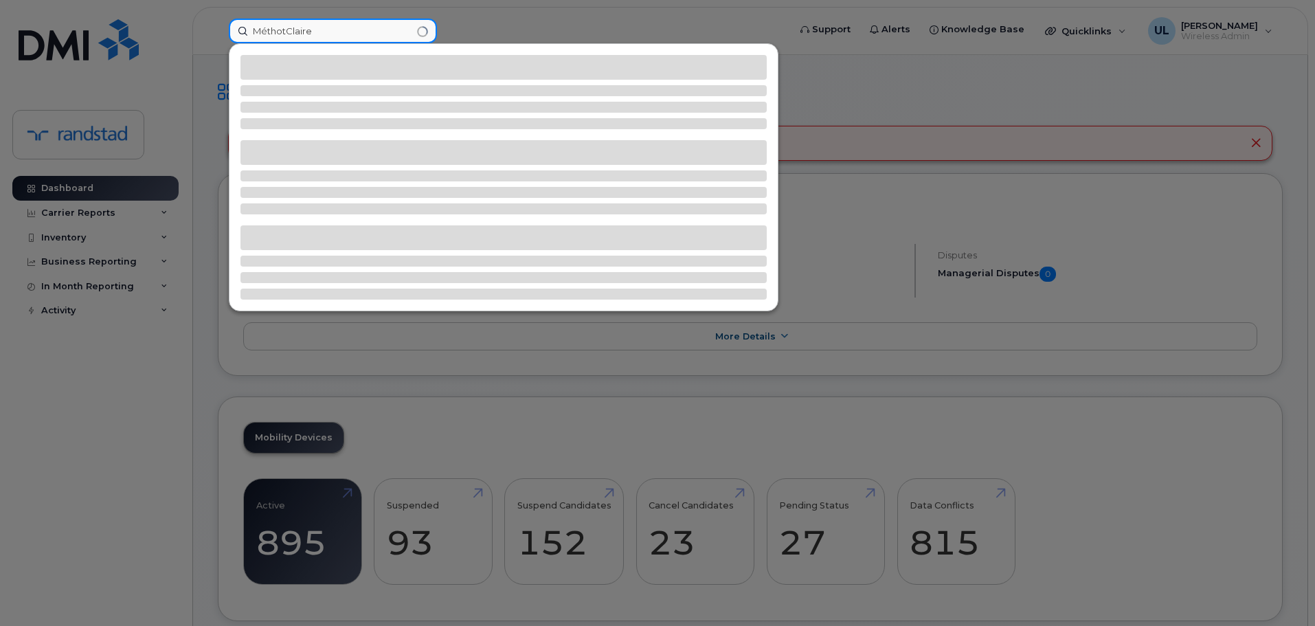
paste input
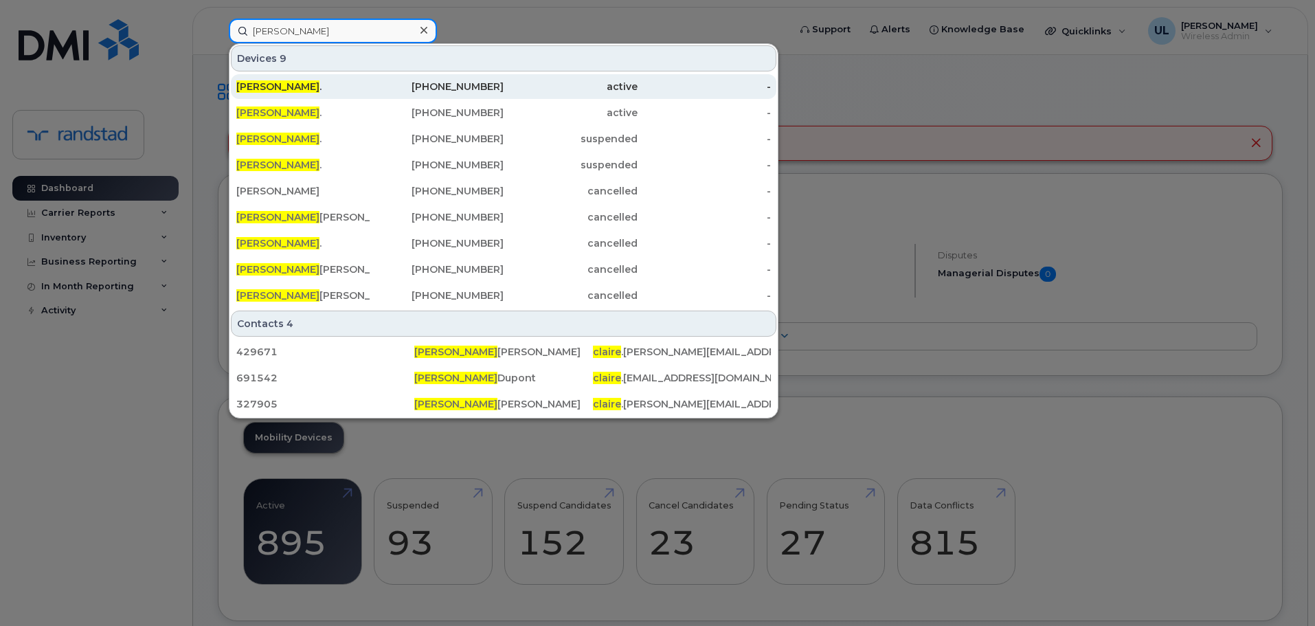
type input "Claire"
click at [472, 78] on div "905-866-8152" at bounding box center [437, 86] width 134 height 25
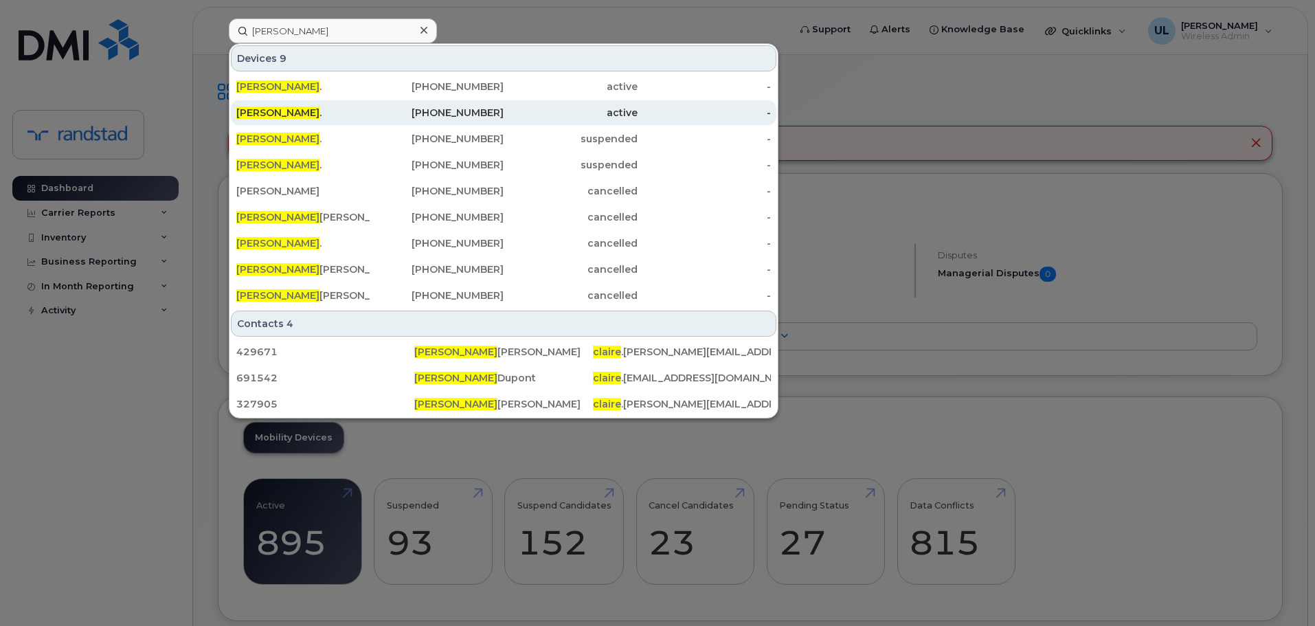
click at [454, 118] on div "819-314-6274" at bounding box center [437, 113] width 134 height 14
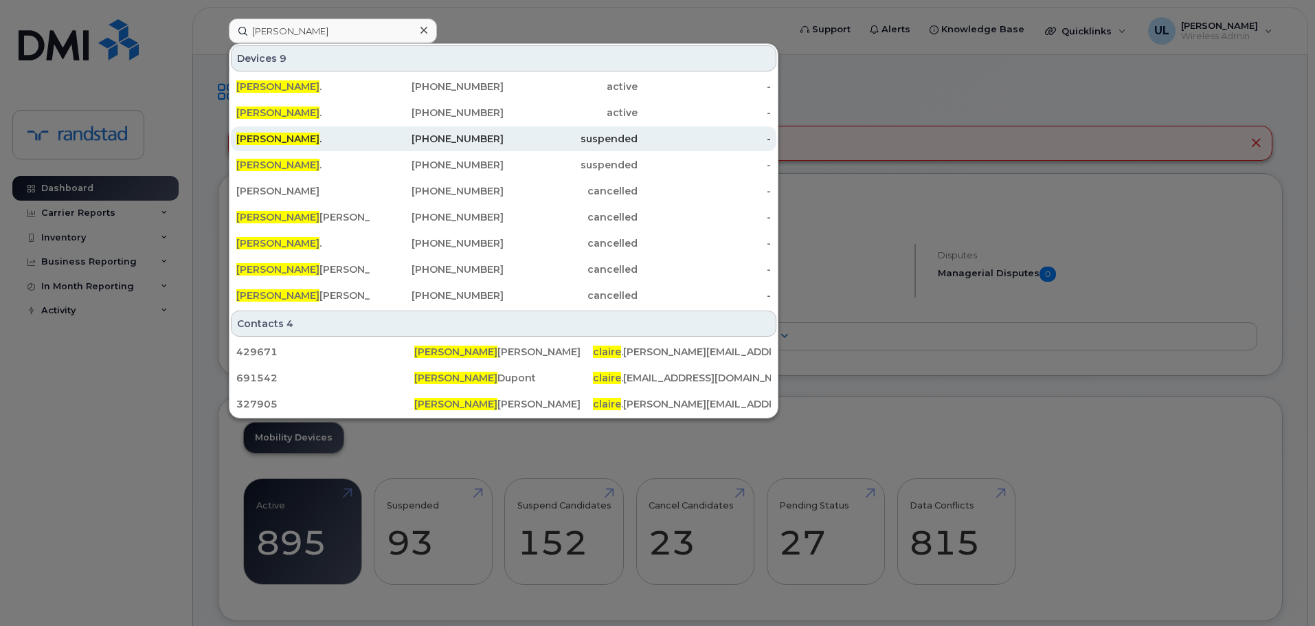
click at [464, 137] on div "514-796-7184" at bounding box center [437, 139] width 134 height 14
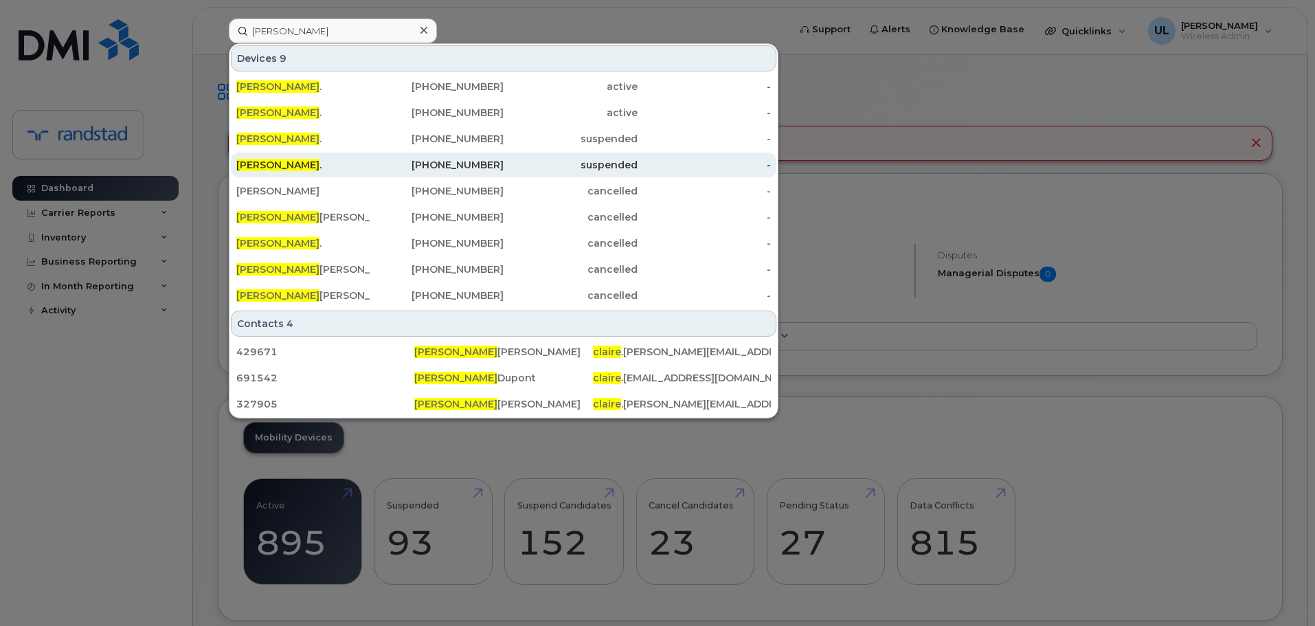
click at [458, 161] on div "438-355-2679" at bounding box center [437, 165] width 134 height 14
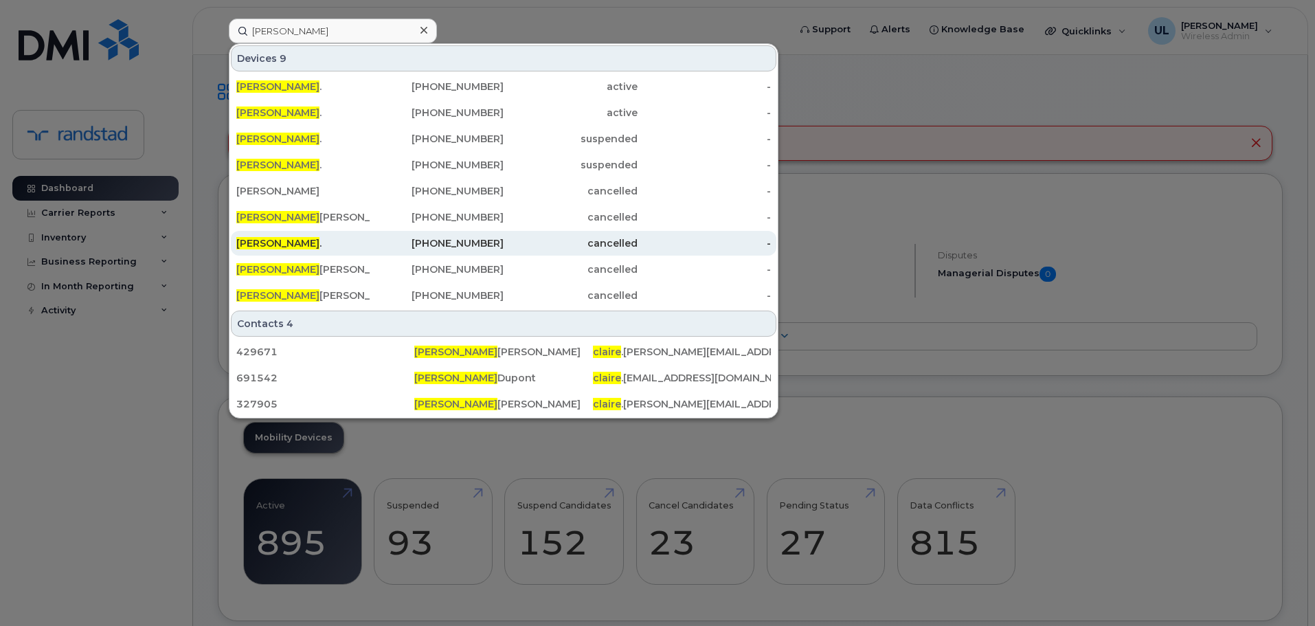
click at [429, 242] on div "416-659-9026" at bounding box center [437, 243] width 134 height 14
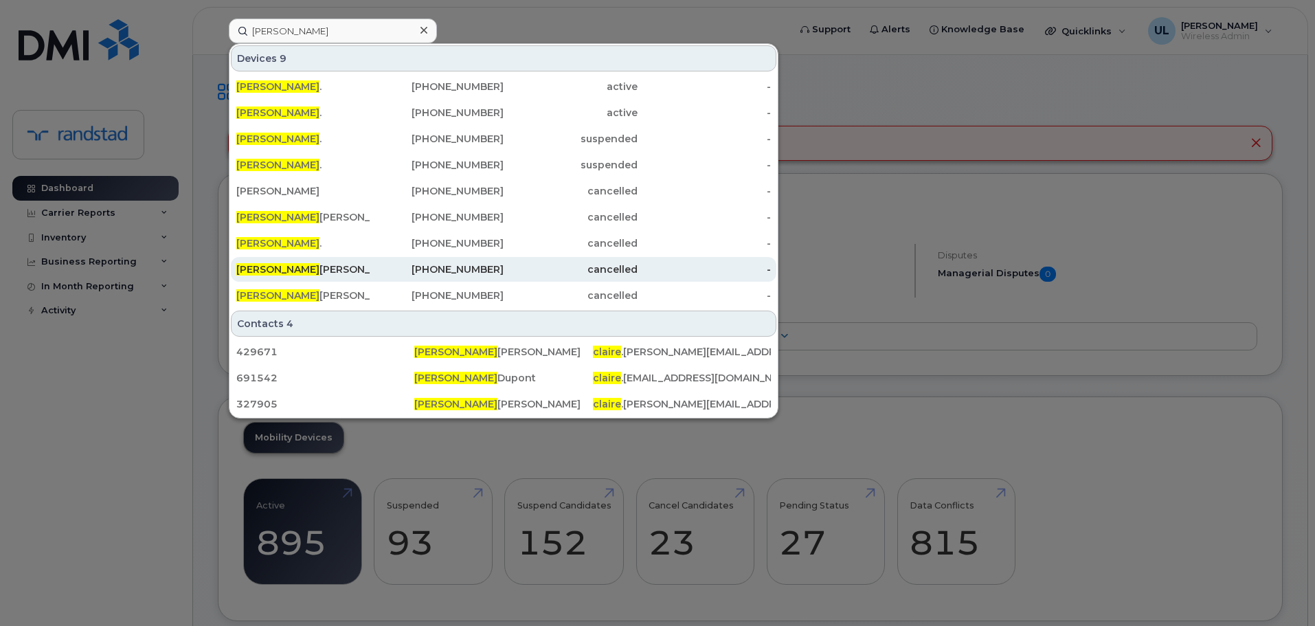
click at [411, 272] on div "647-614-3593" at bounding box center [437, 269] width 134 height 14
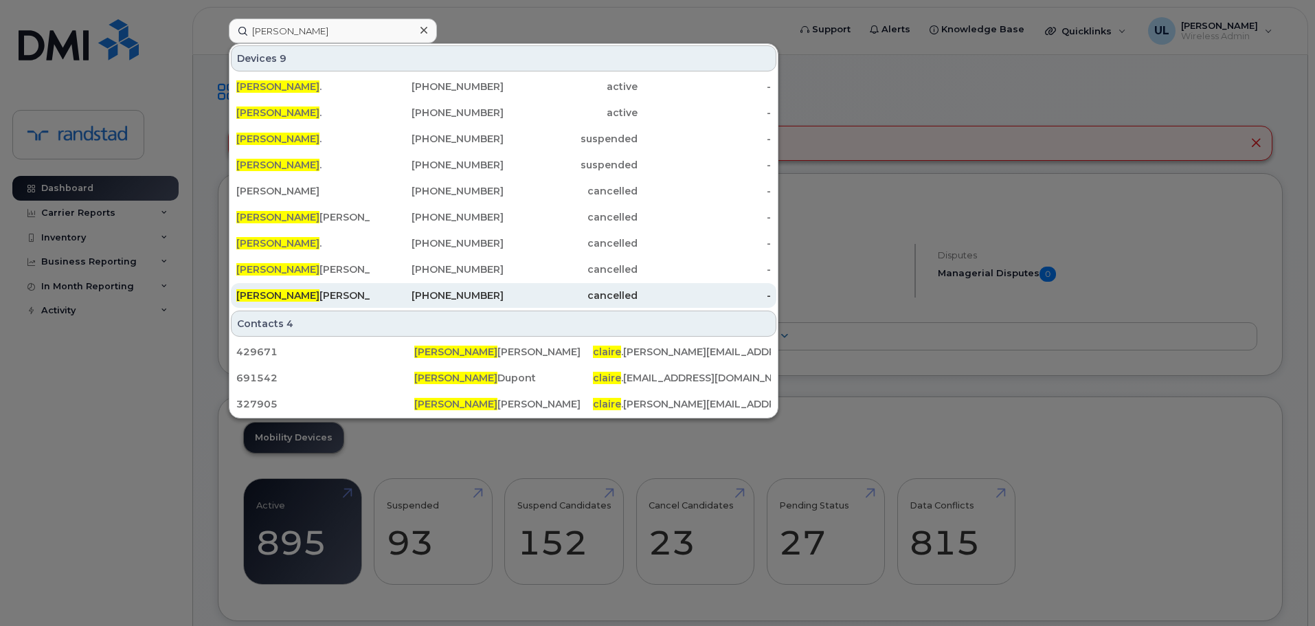
click at [390, 295] on div "647-614-3720" at bounding box center [437, 296] width 134 height 14
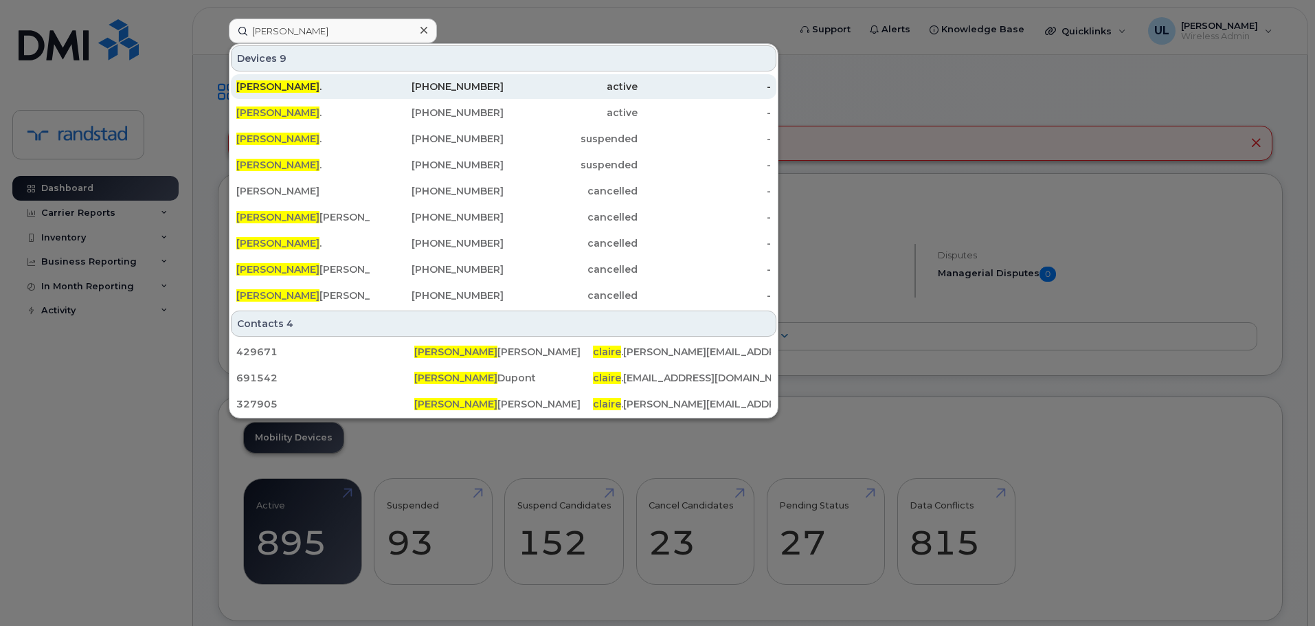
click at [325, 92] on div "Claire ." at bounding box center [303, 87] width 134 height 14
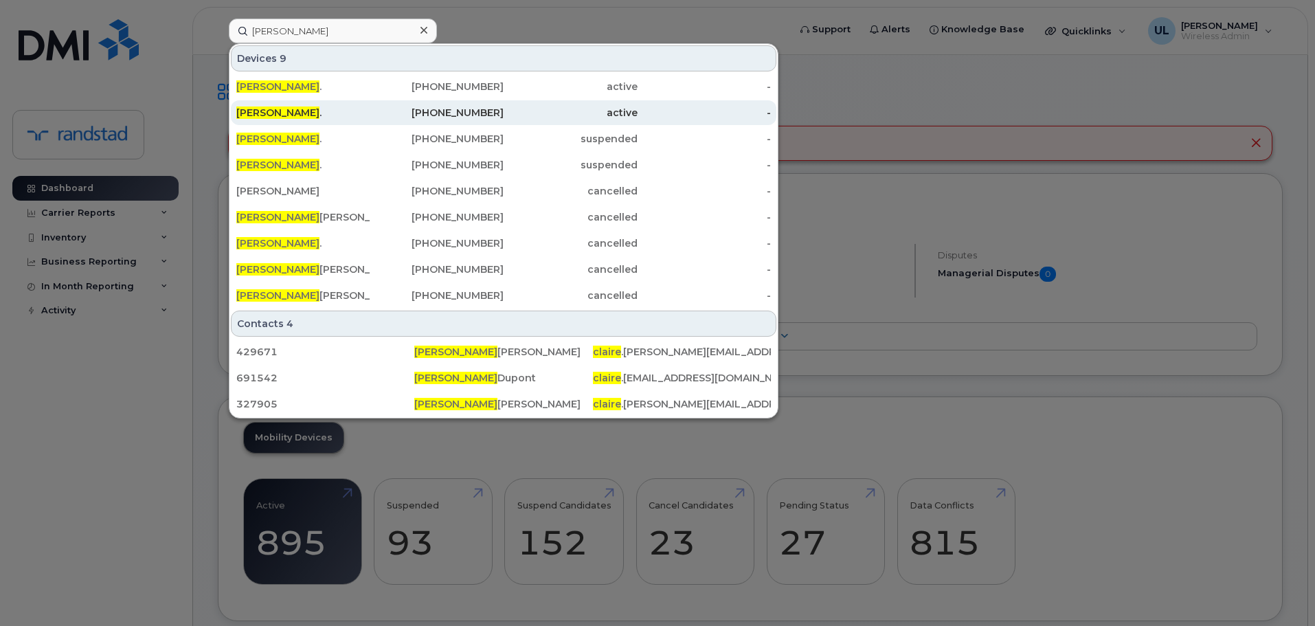
click at [322, 115] on div "Claire ." at bounding box center [303, 113] width 134 height 14
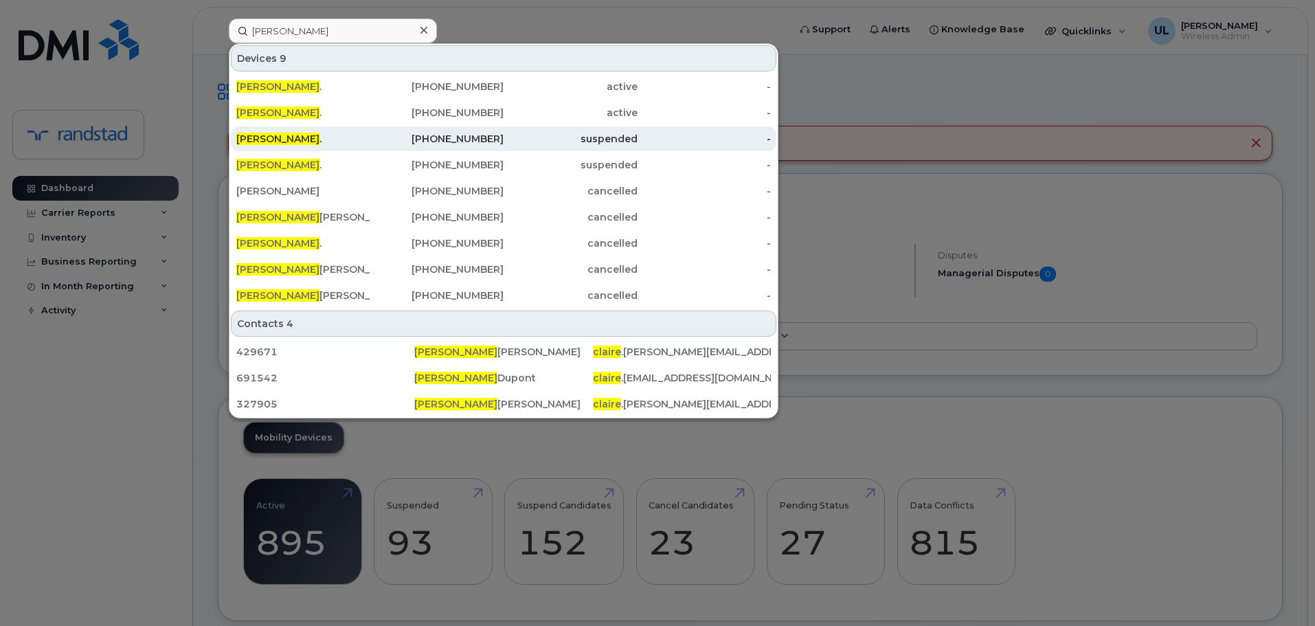
click at [317, 137] on div "Claire ." at bounding box center [303, 139] width 134 height 14
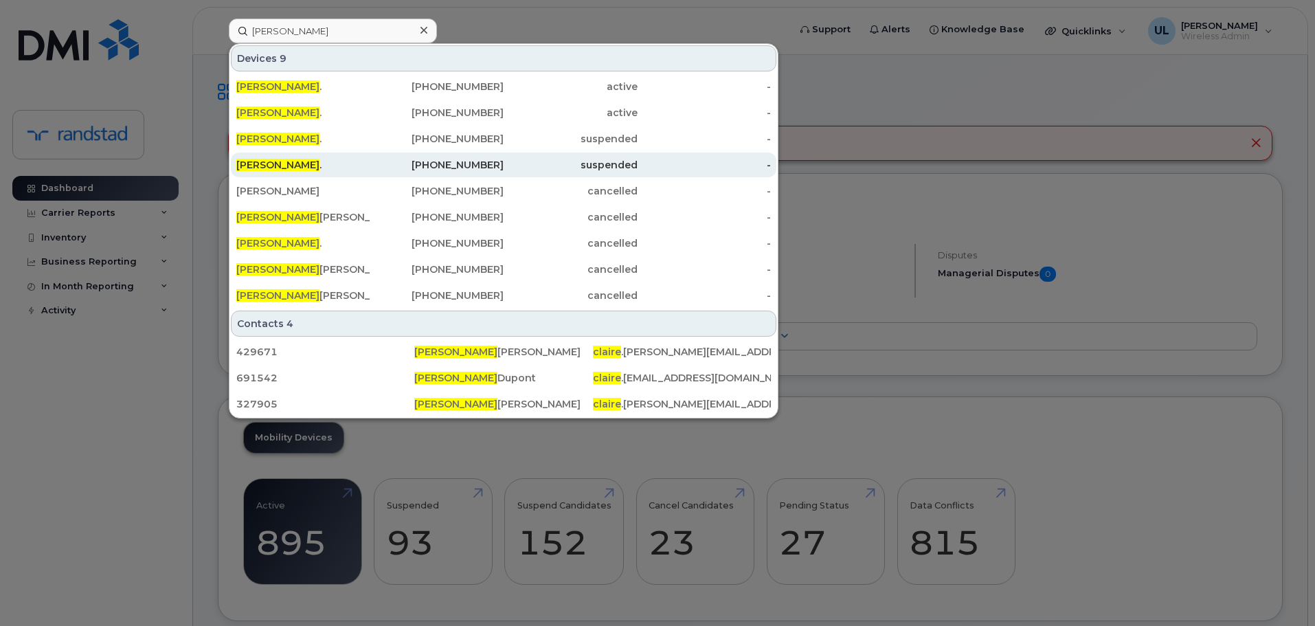
click at [313, 172] on div "Claire ." at bounding box center [303, 165] width 134 height 25
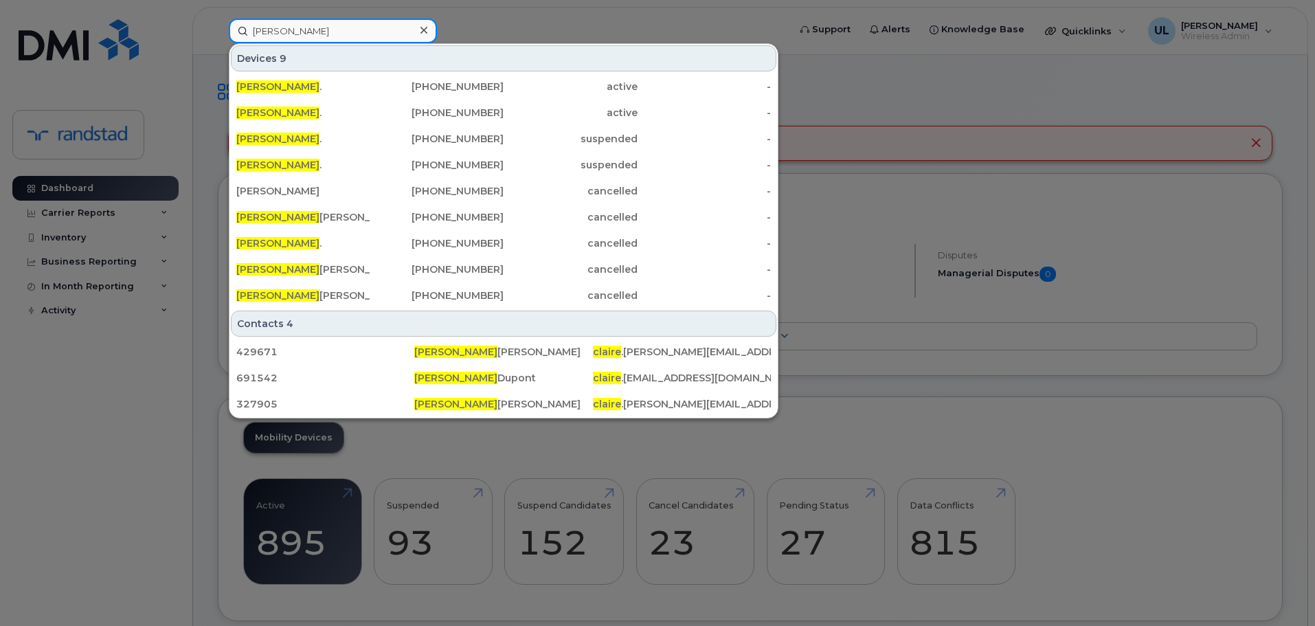
click at [377, 38] on input "[PERSON_NAME]" at bounding box center [333, 31] width 208 height 25
click at [377, 38] on input "Claire" at bounding box center [333, 31] width 208 height 25
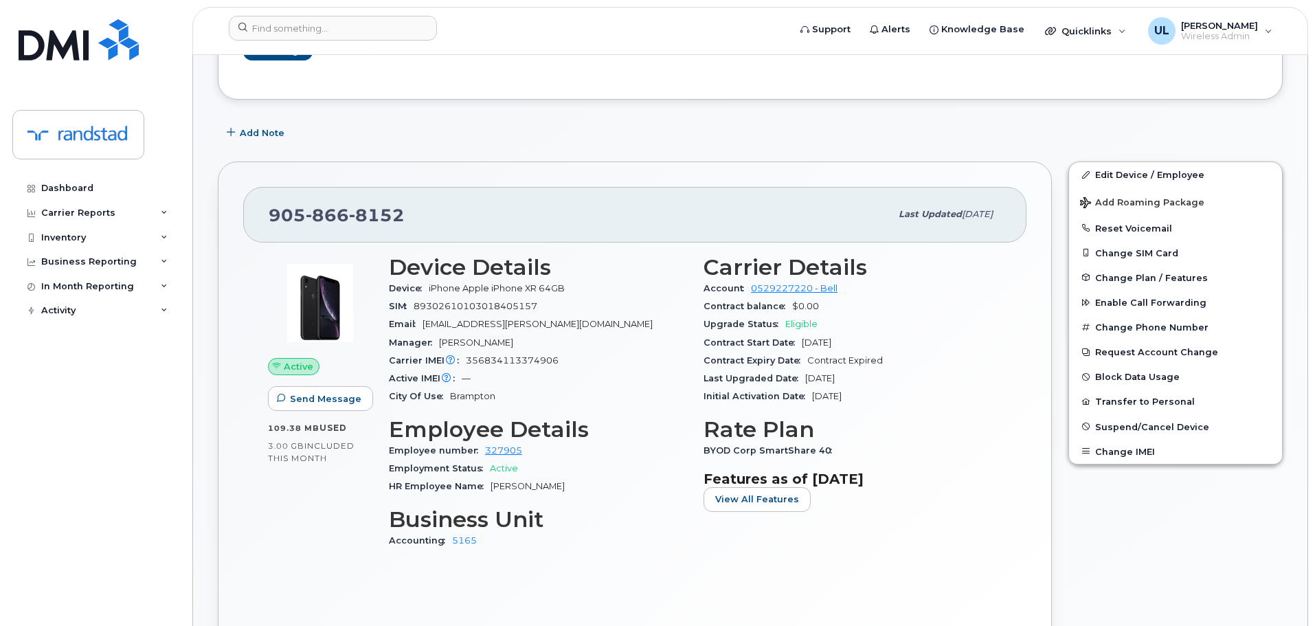
scroll to position [344, 0]
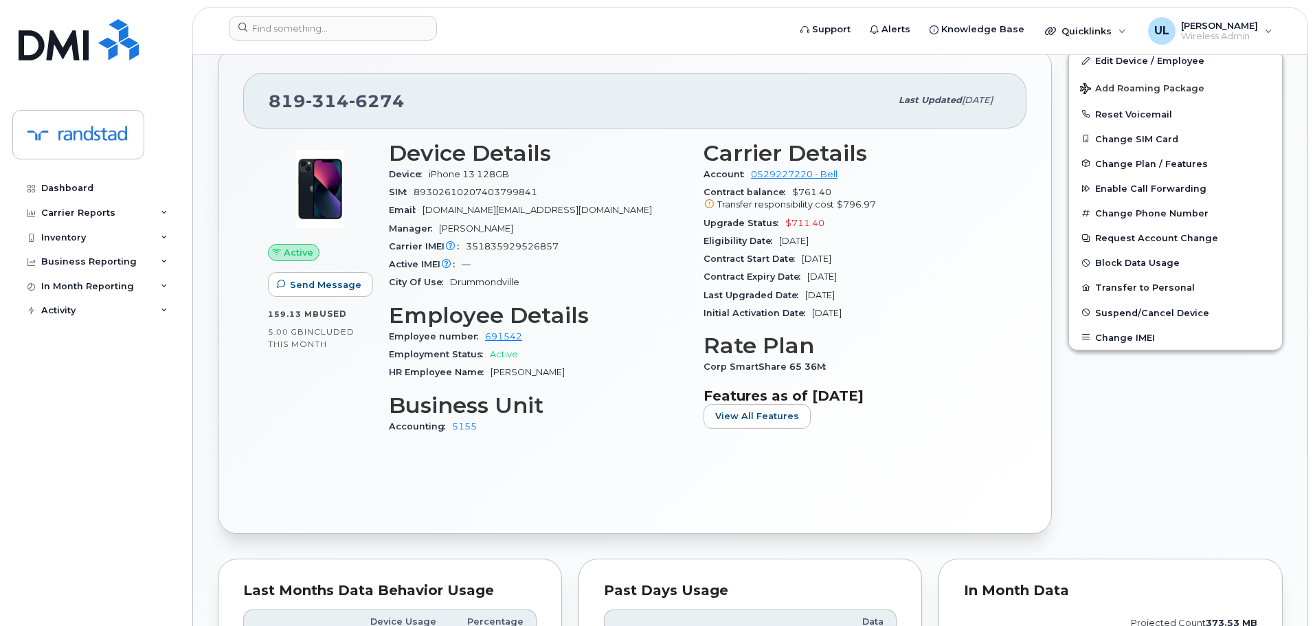
scroll to position [206, 0]
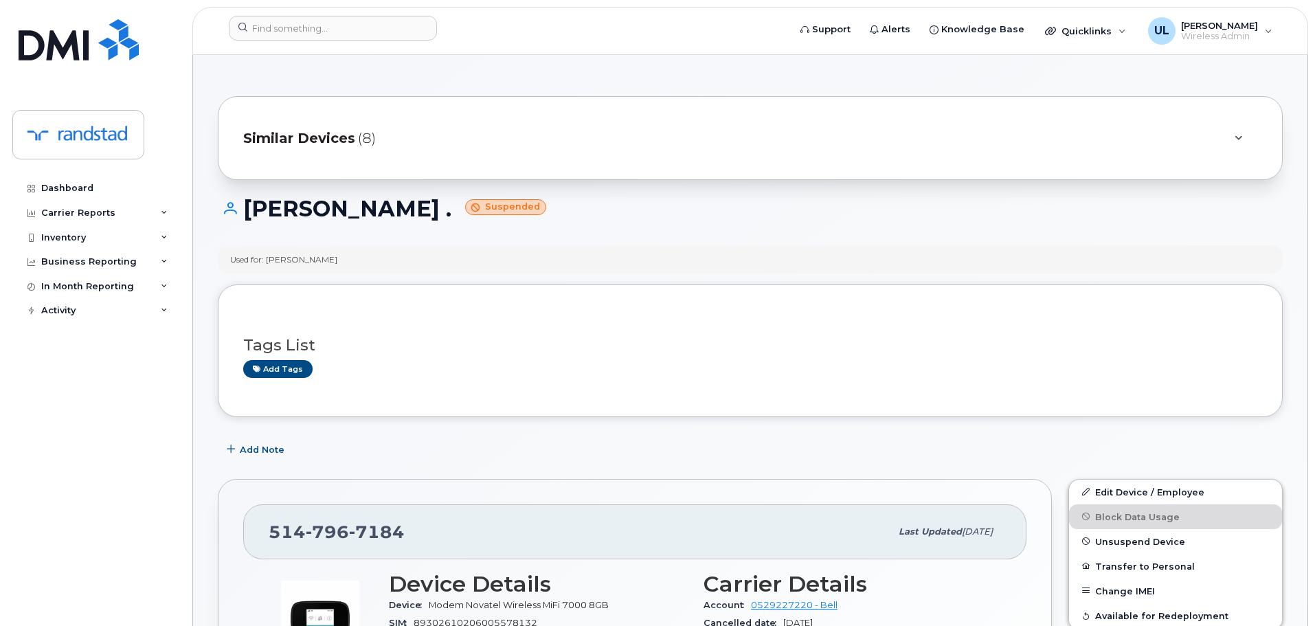
scroll to position [412, 0]
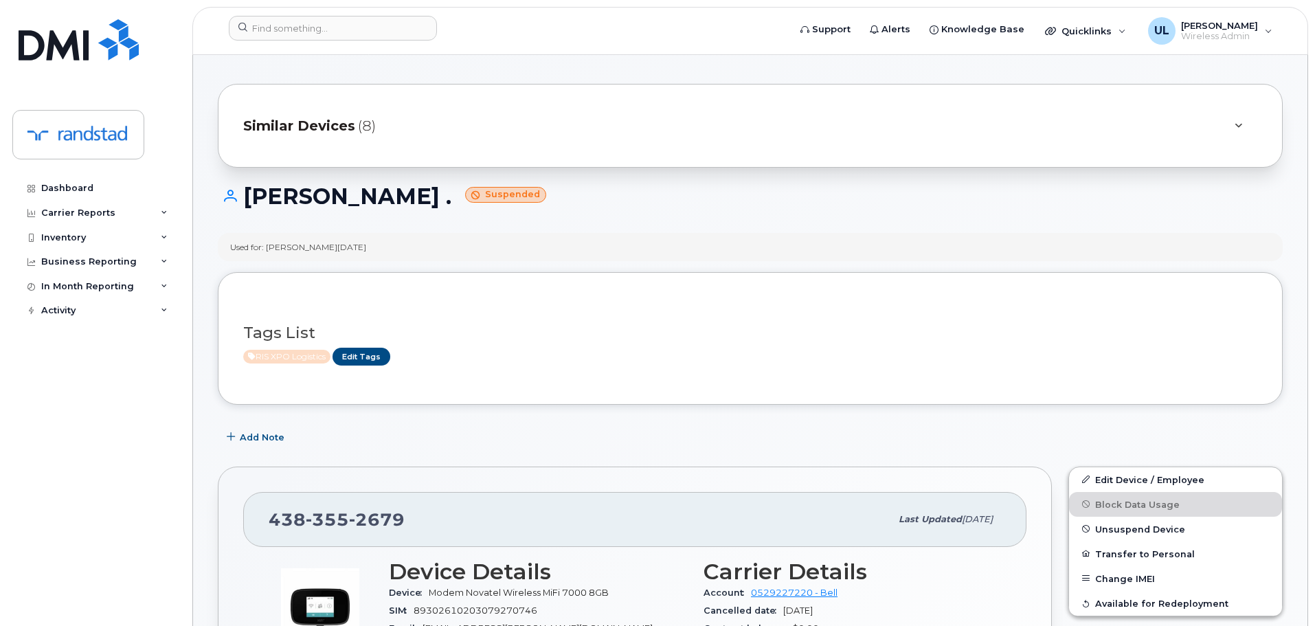
scroll to position [344, 0]
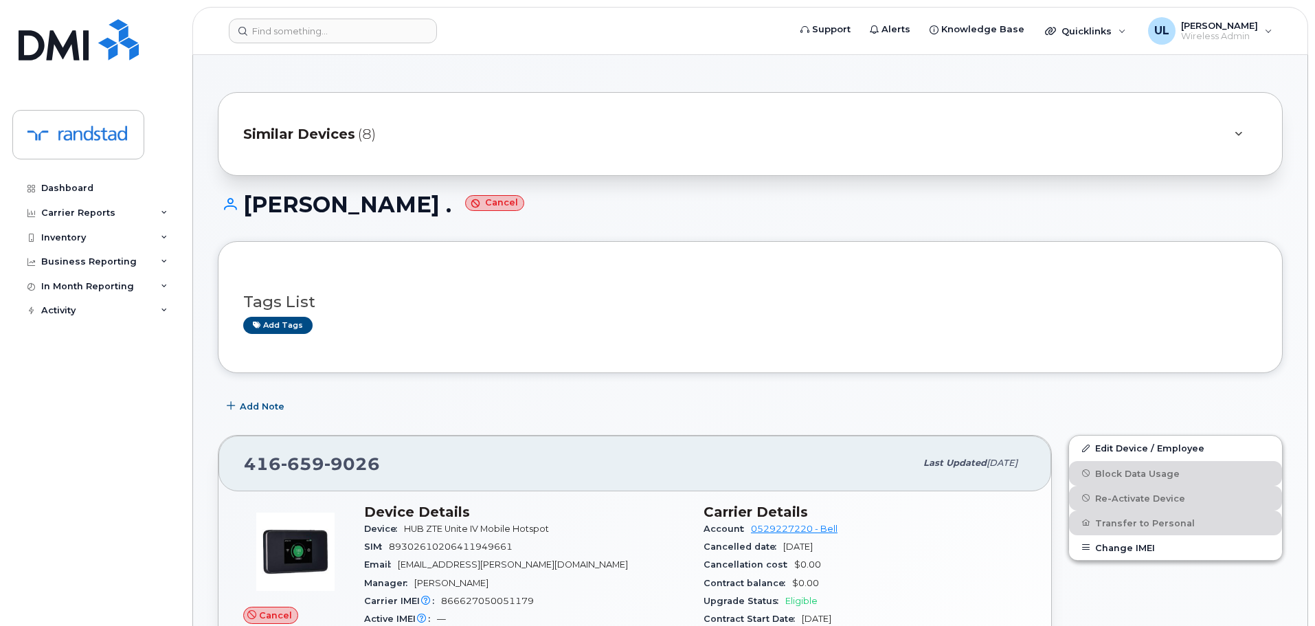
scroll to position [344, 0]
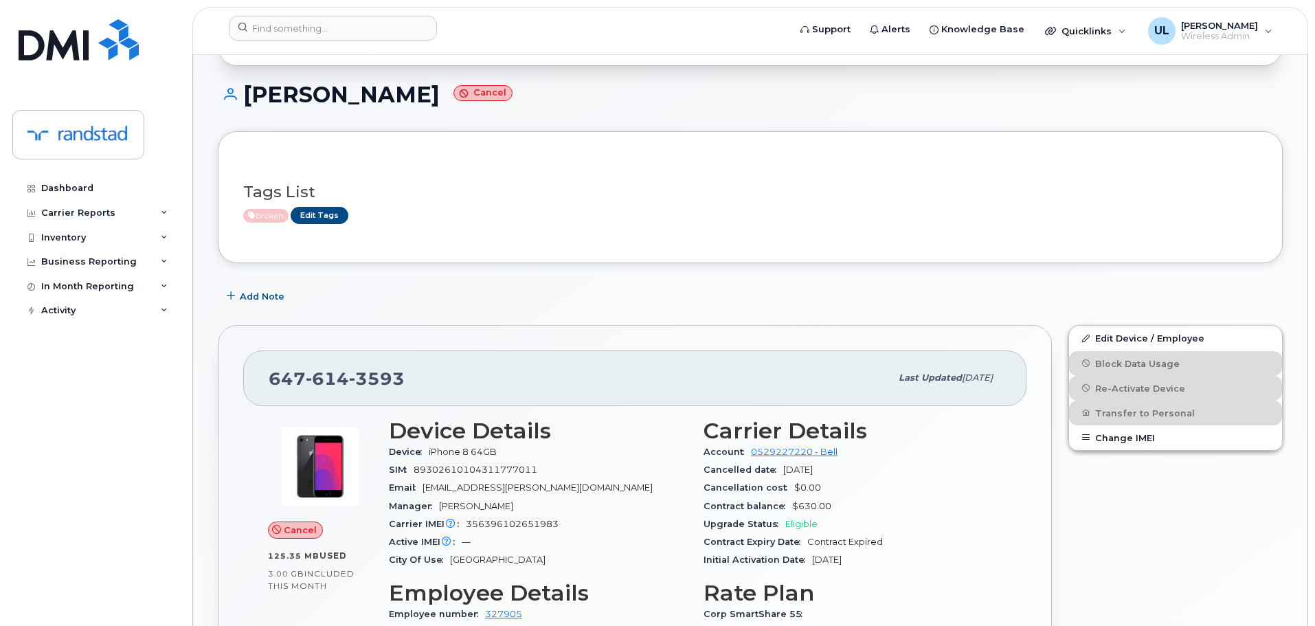
scroll to position [275, 0]
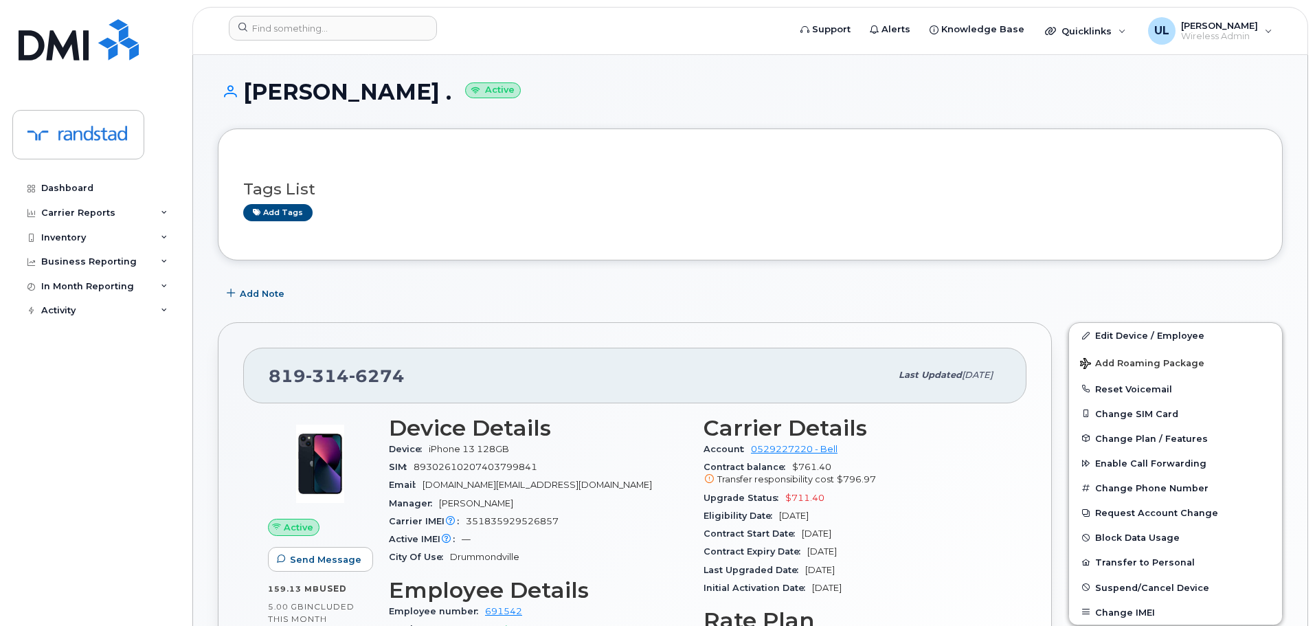
scroll to position [206, 0]
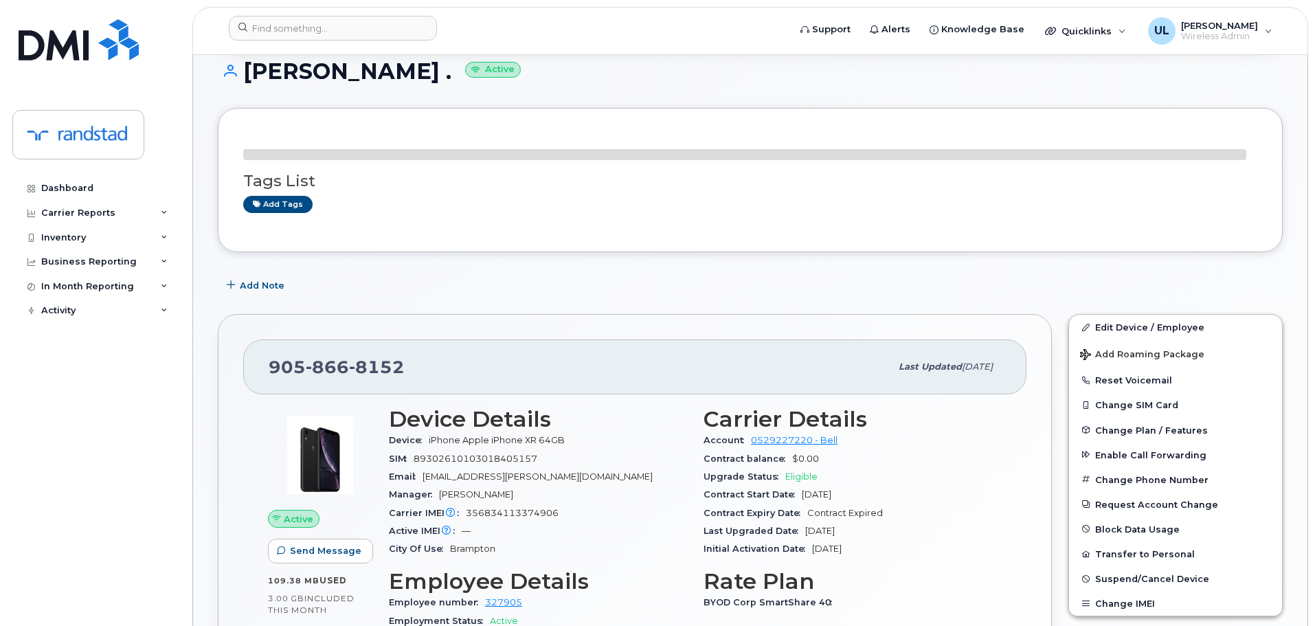
scroll to position [254, 0]
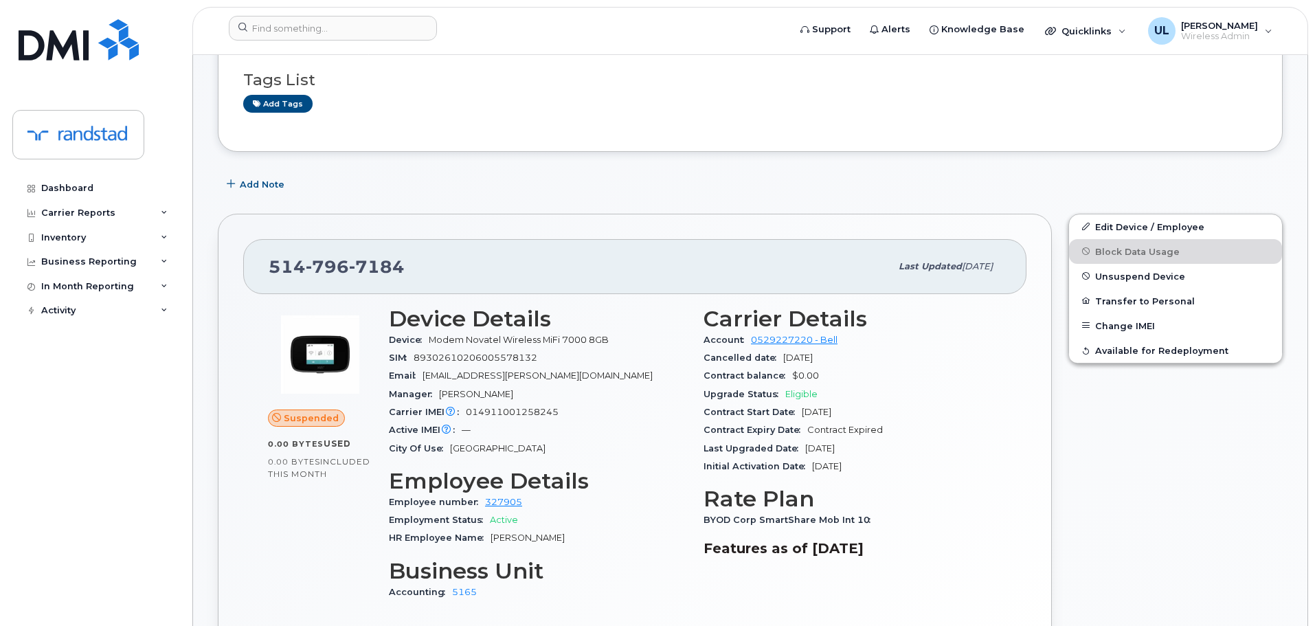
scroll to position [412, 0]
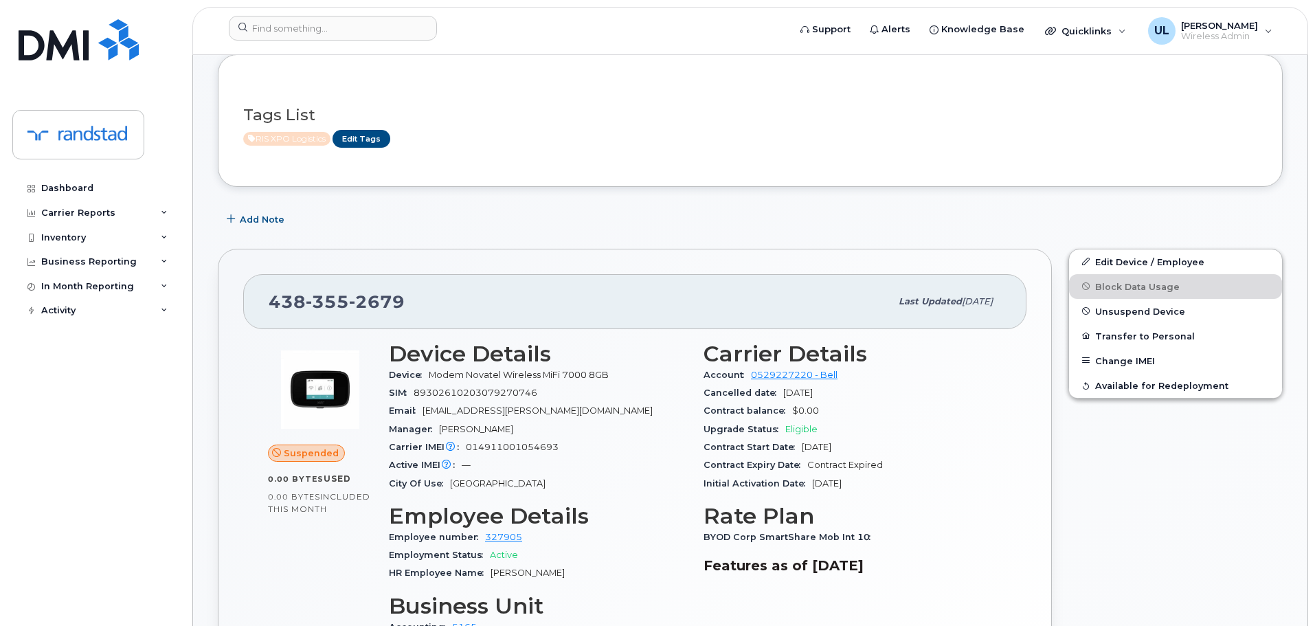
scroll to position [481, 0]
